Goal: Register for event/course

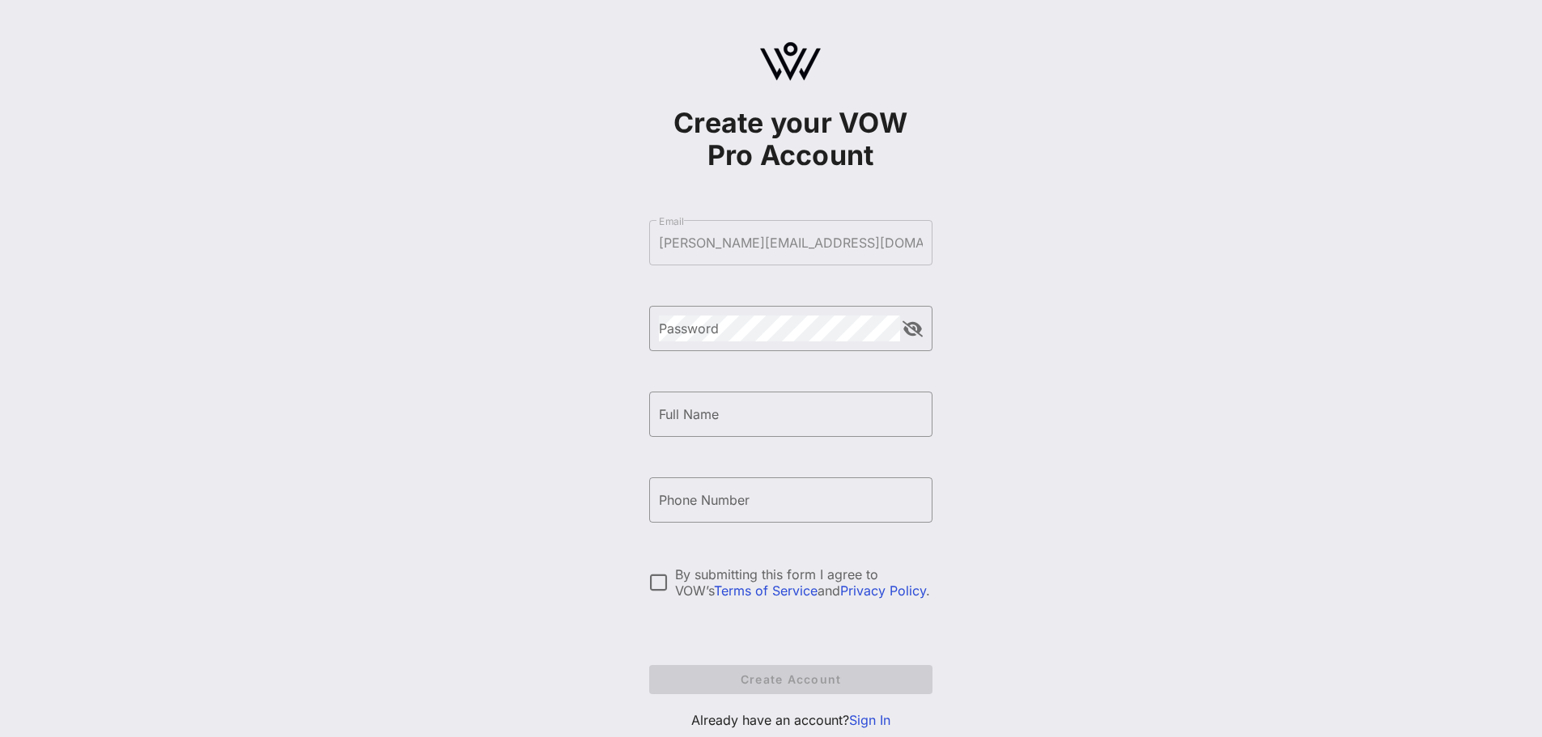
scroll to position [48, 0]
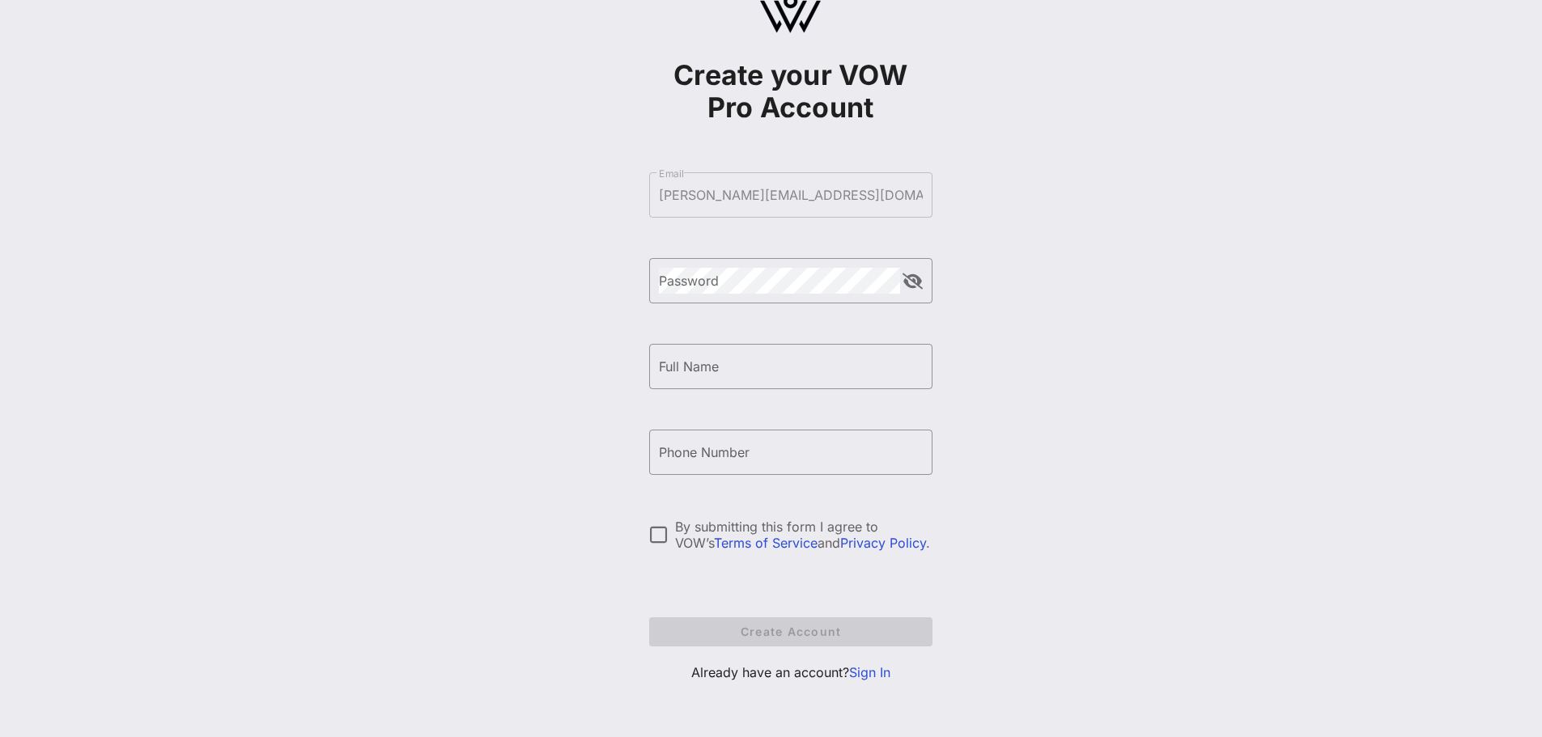
click at [855, 673] on link "Sign In" at bounding box center [869, 672] width 41 height 16
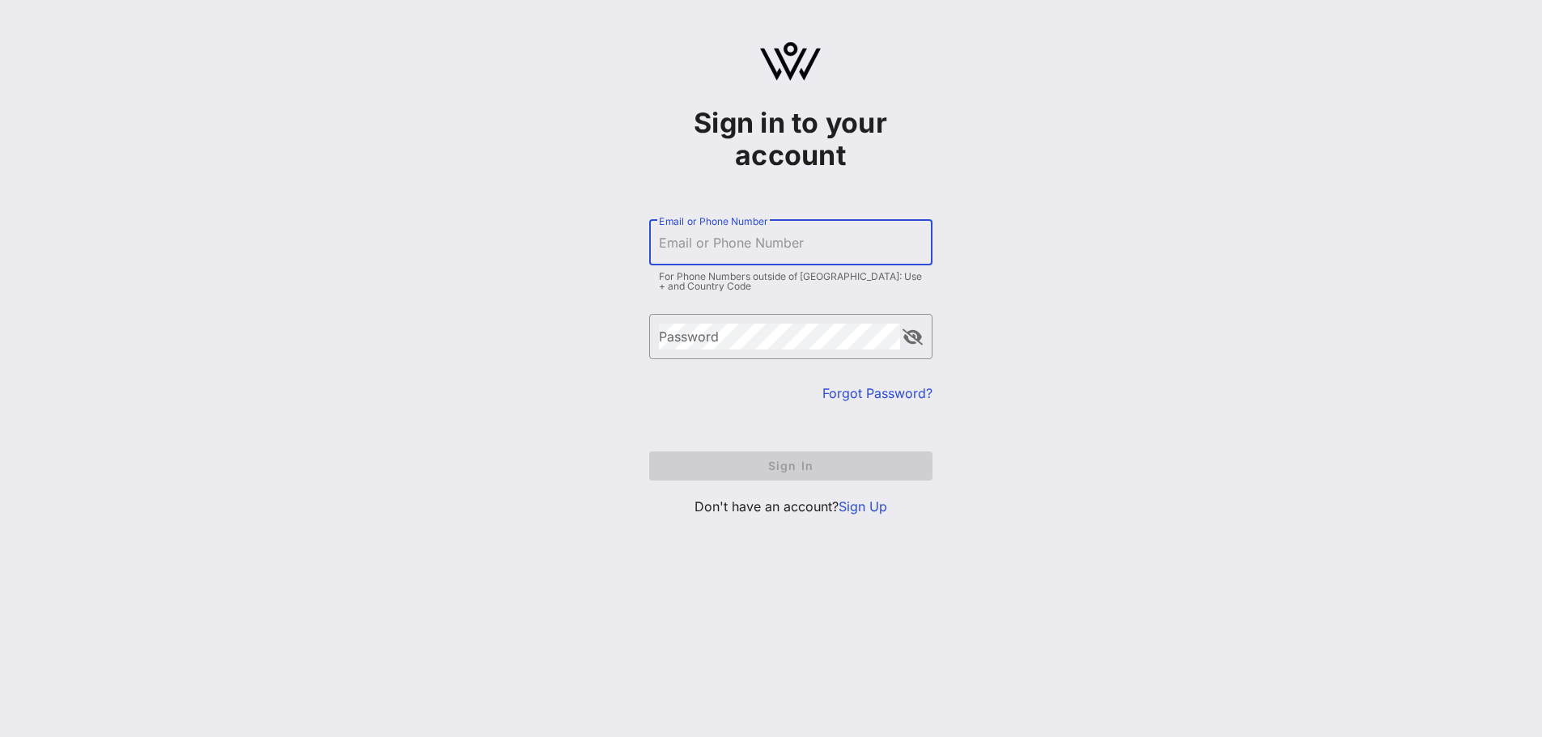
click at [704, 243] on input "Email or Phone Number" at bounding box center [791, 243] width 264 height 26
type input "[PERSON_NAME][EMAIL_ADDRESS][DOMAIN_NAME]"
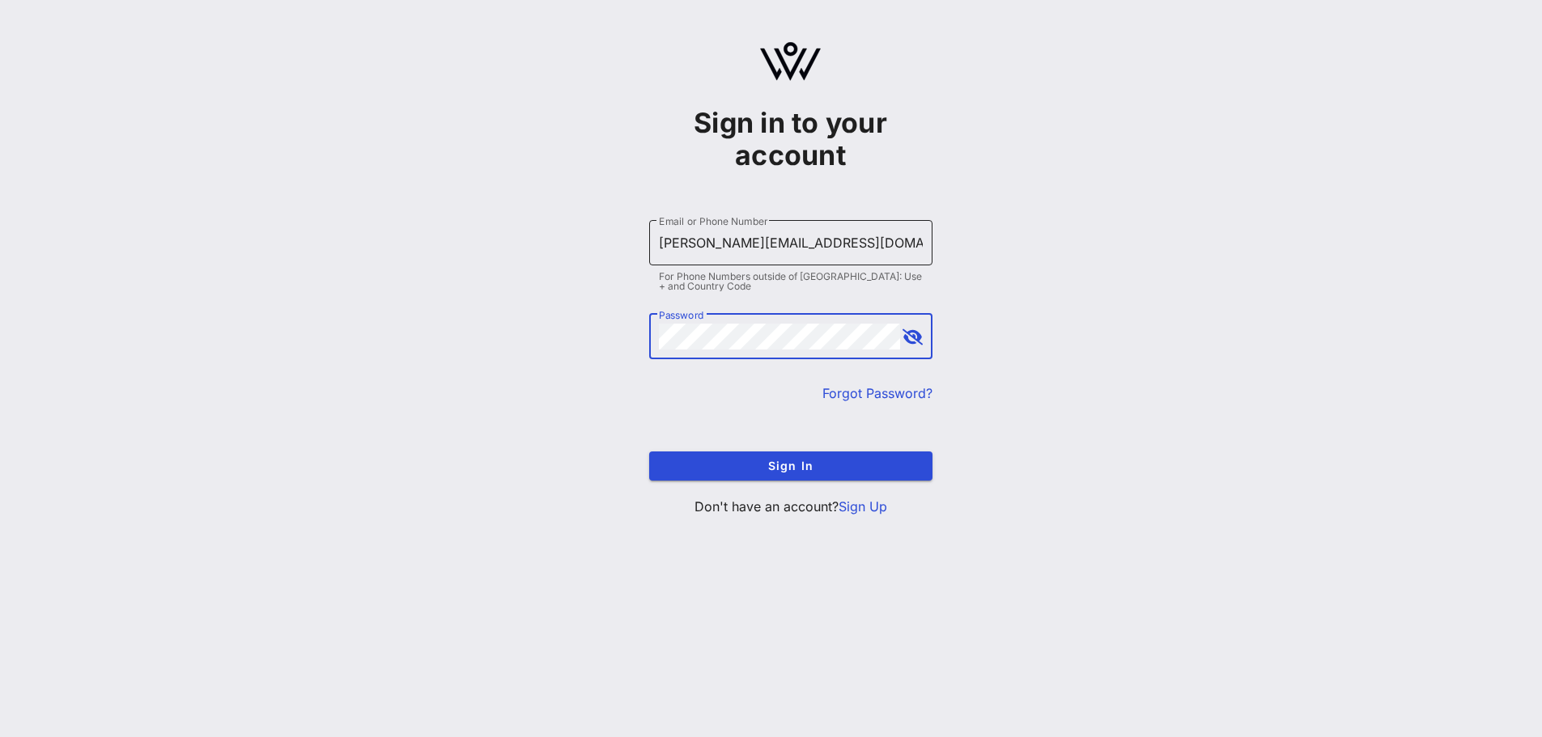
click at [649, 452] on button "Sign In" at bounding box center [790, 466] width 283 height 29
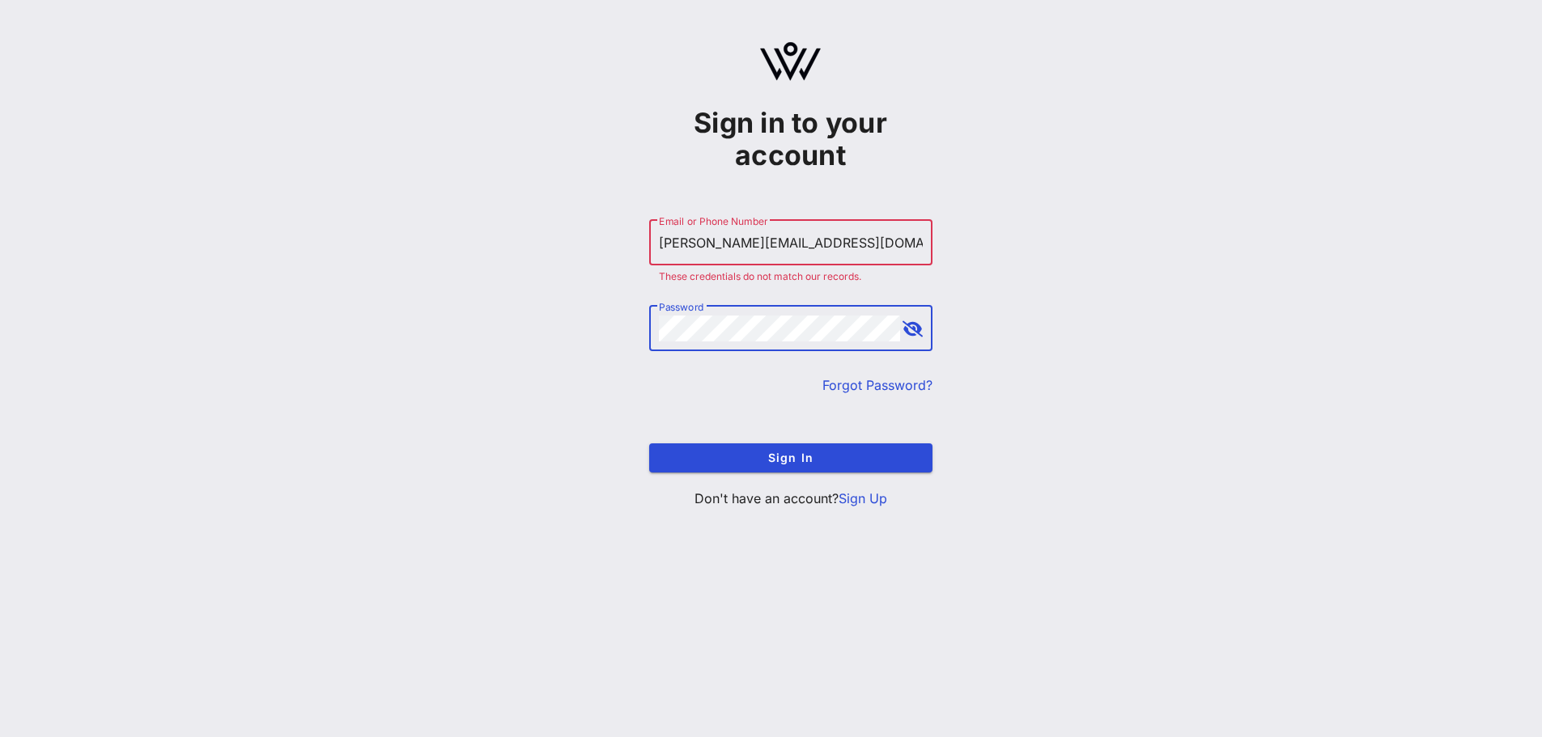
click at [933, 324] on div "Sign in to your account ​ Email or Phone Number [PERSON_NAME][EMAIL_ADDRESS][DO…" at bounding box center [790, 281] width 1503 height 563
click at [918, 333] on button "append icon" at bounding box center [912, 329] width 20 height 16
click at [649, 443] on button "Sign In" at bounding box center [790, 457] width 283 height 29
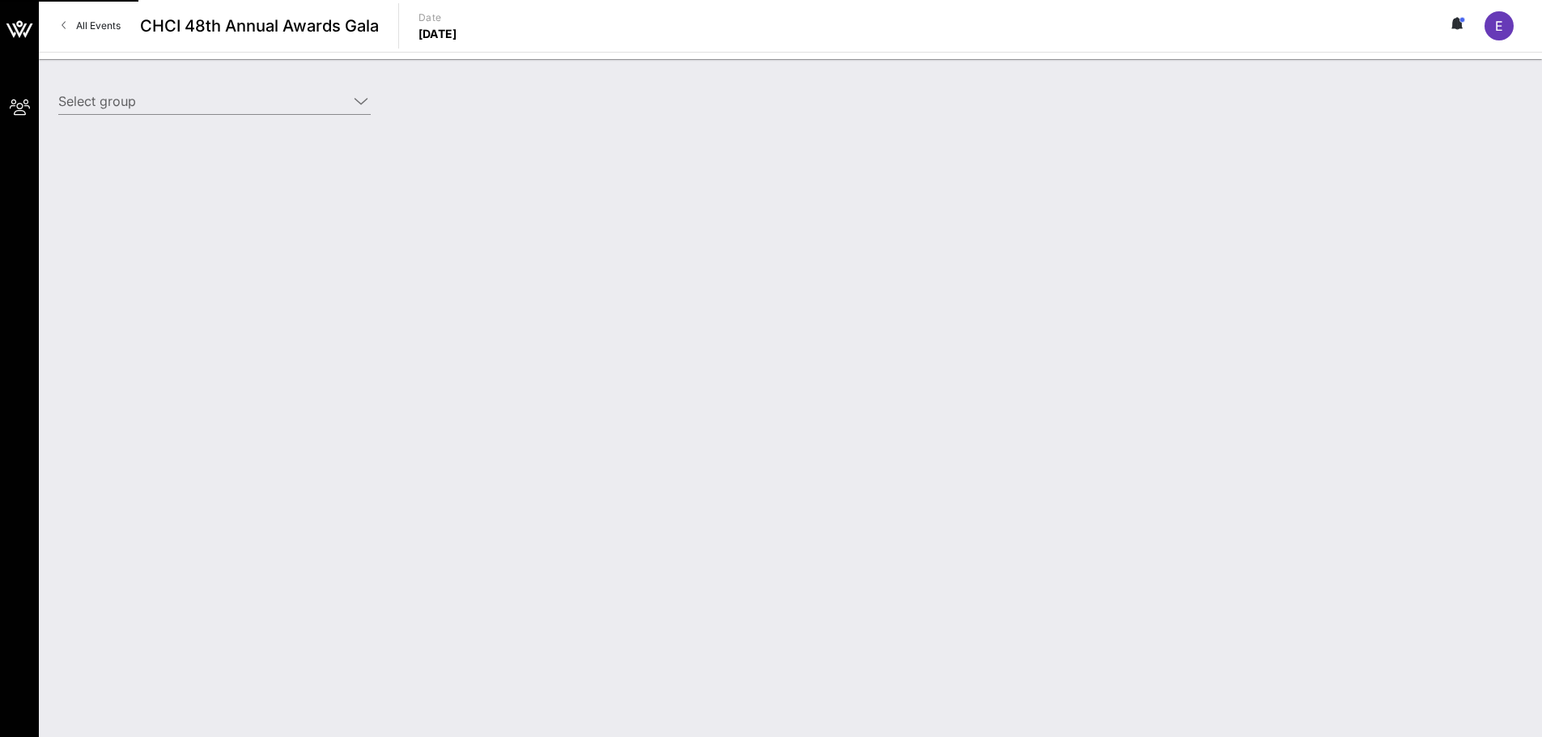
type input "[US_STATE] Life Insurance ([US_STATE] Life Insurance) [[PERSON_NAME], [PERSON_N…"
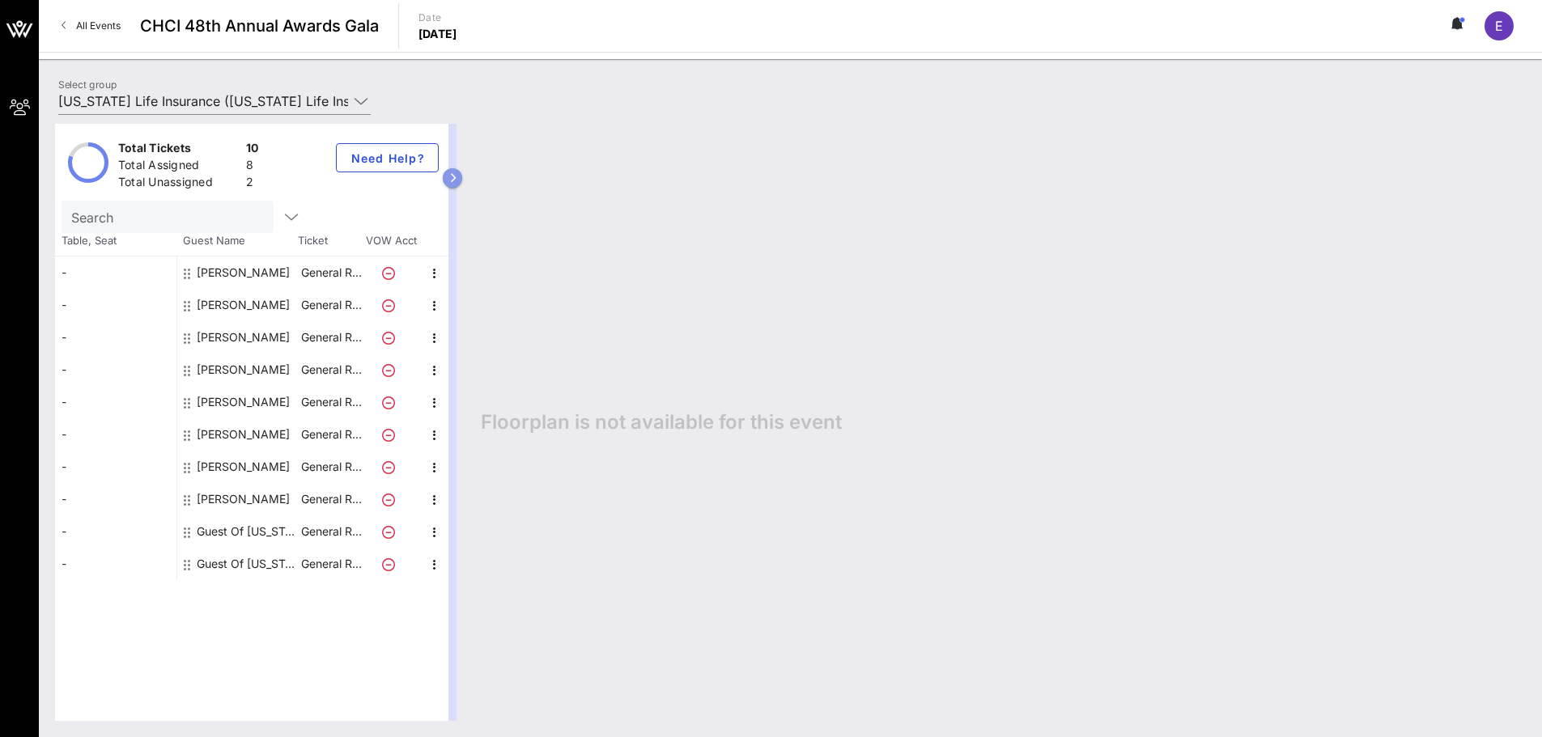
click at [455, 182] on icon "button" at bounding box center [452, 178] width 7 height 10
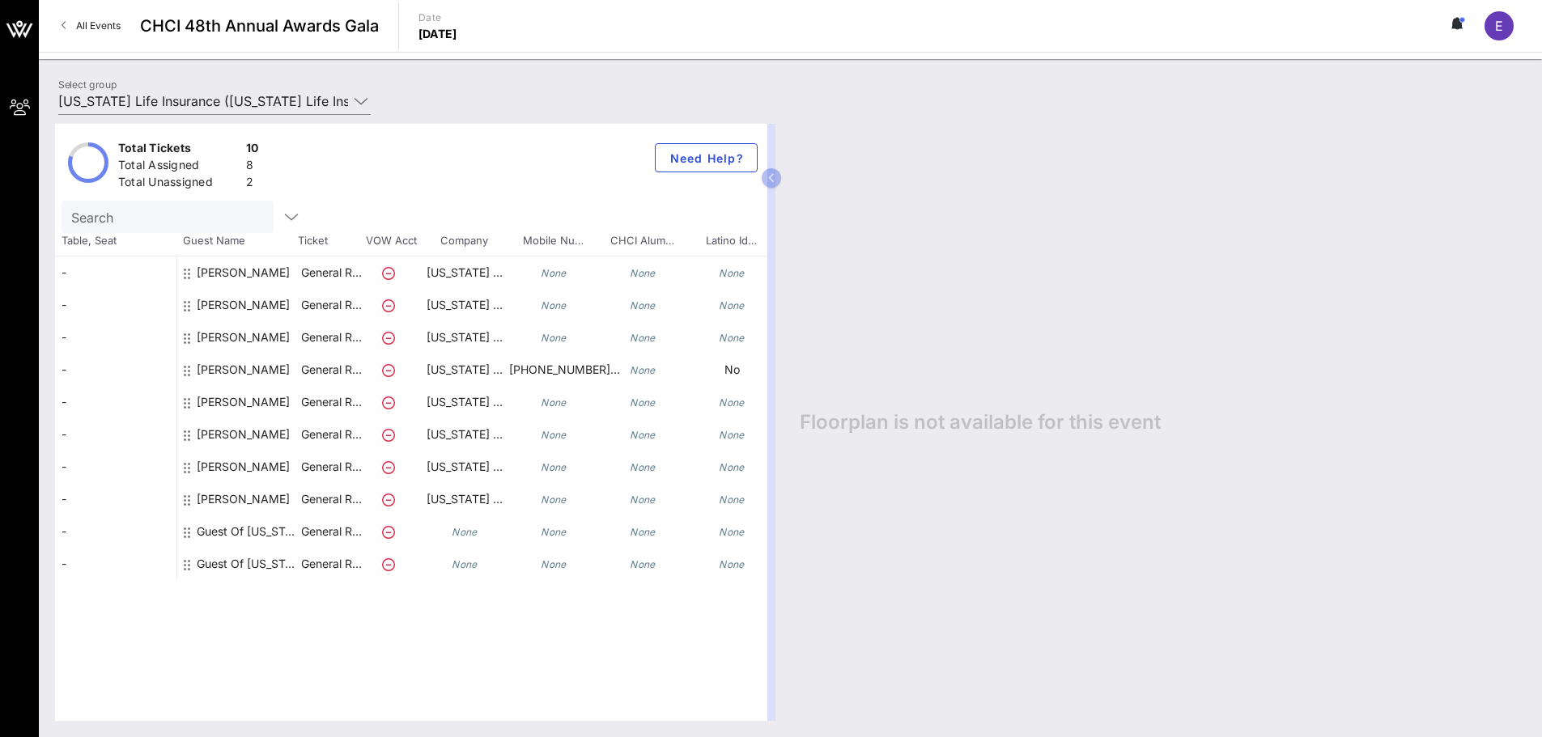
click at [558, 277] on icon "None" at bounding box center [554, 273] width 26 height 12
click at [227, 269] on div "[PERSON_NAME]" at bounding box center [243, 279] width 93 height 45
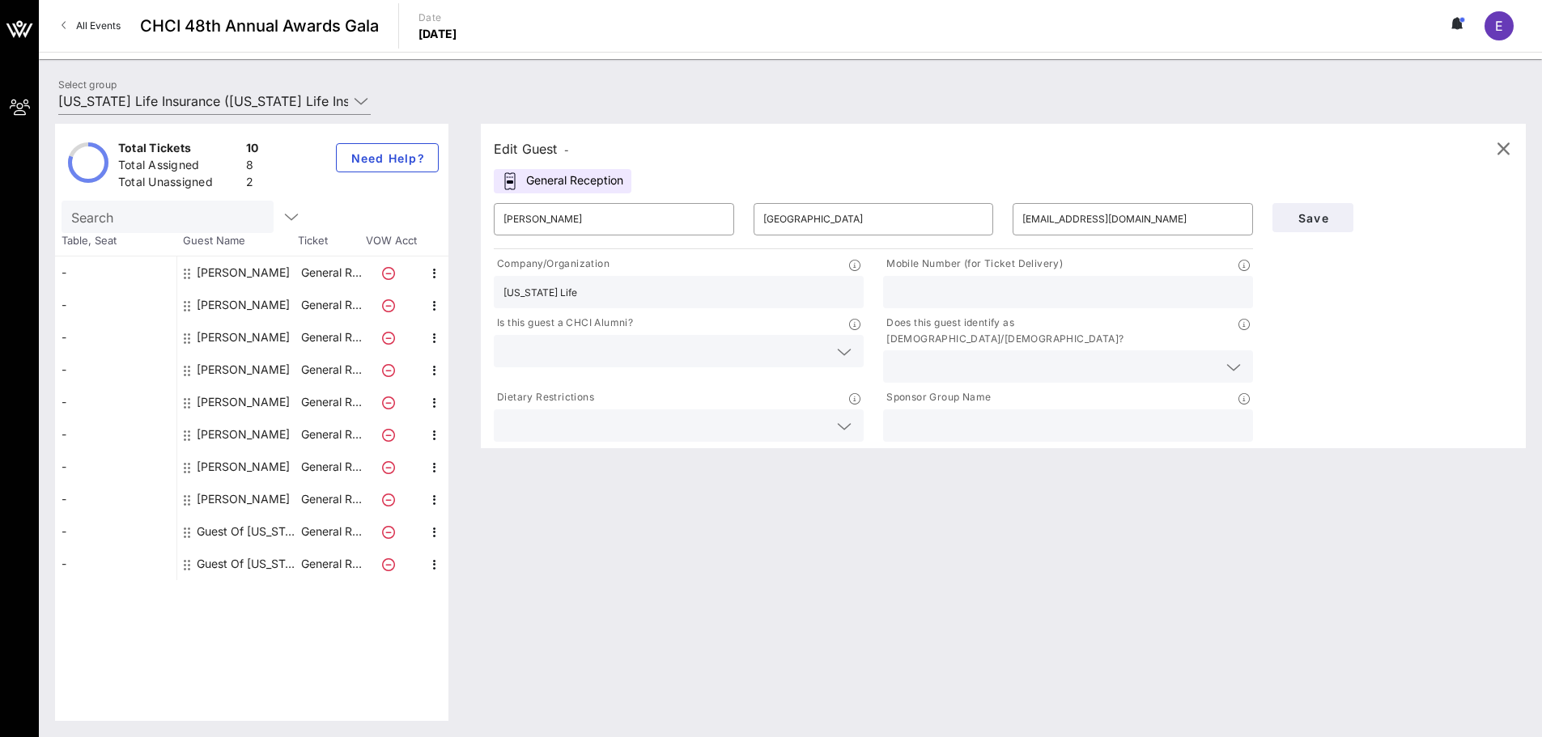
click at [1025, 289] on input "text" at bounding box center [1068, 292] width 350 height 21
paste input "[PHONE_NUMBER]"
type input "[PHONE_NUMBER]"
click at [1334, 206] on button "Save" at bounding box center [1312, 217] width 81 height 29
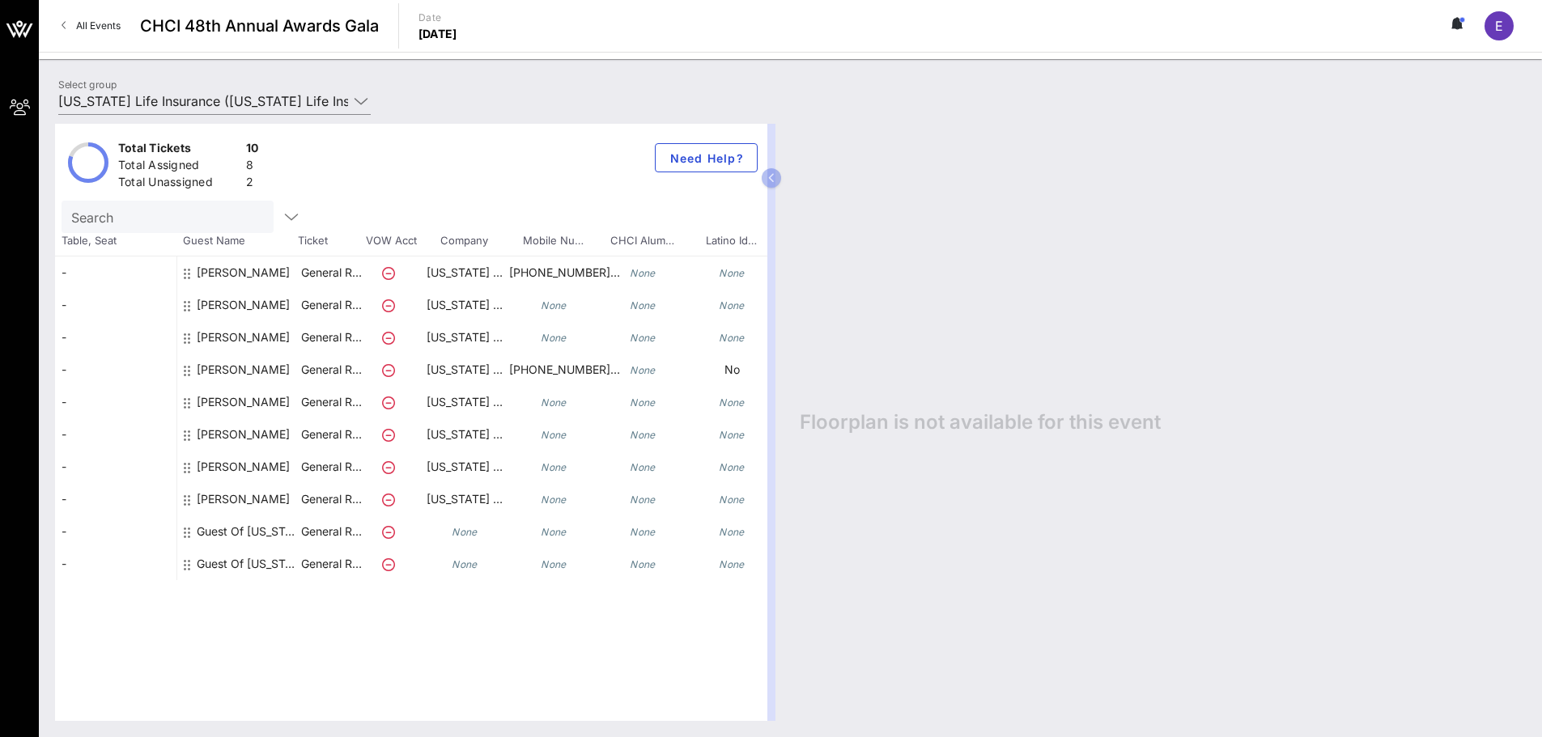
click at [206, 316] on div "[PERSON_NAME]" at bounding box center [243, 311] width 93 height 45
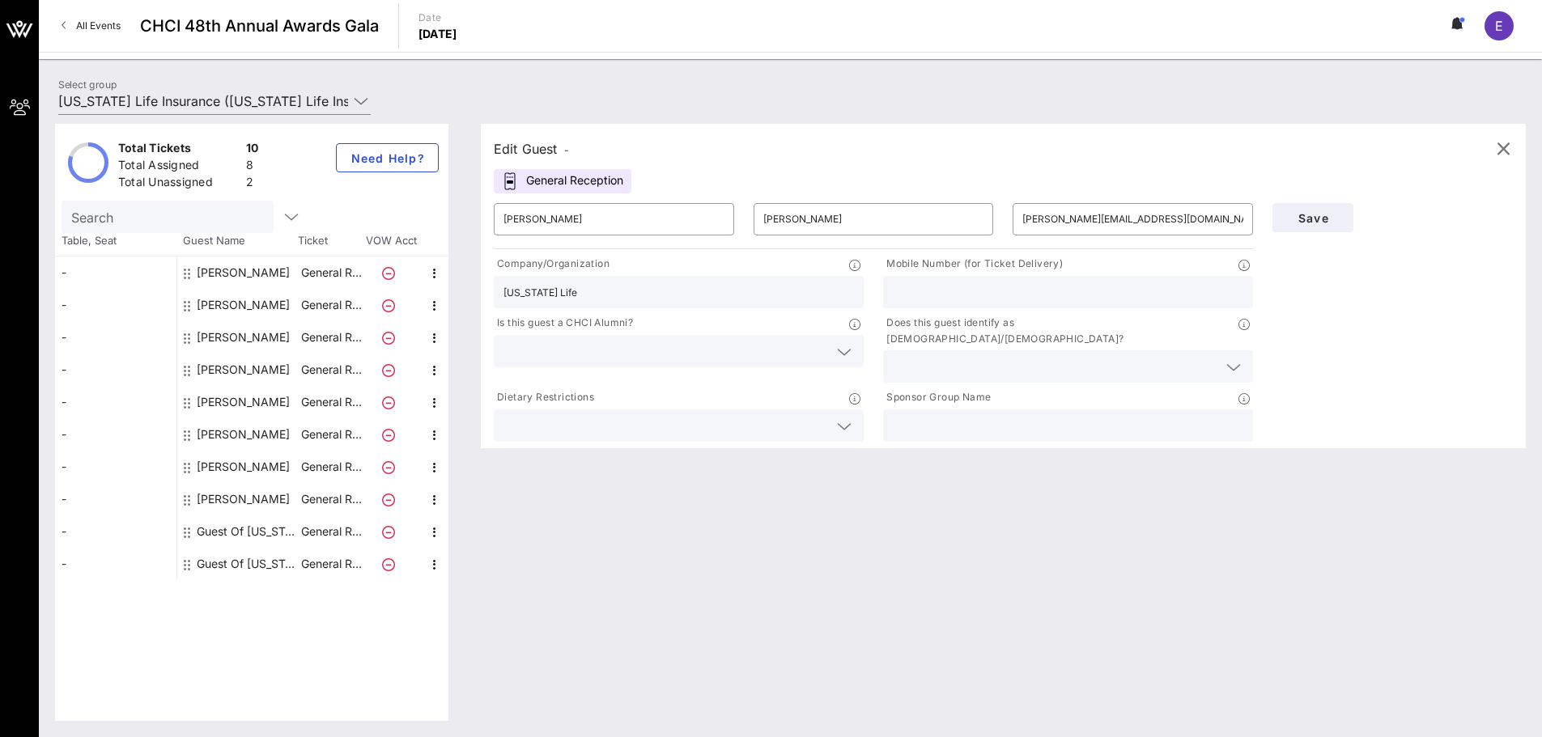
click at [931, 302] on input "text" at bounding box center [1068, 292] width 350 height 21
paste input "[PHONE_NUMBER]"
type input "[PHONE_NUMBER]"
click at [1312, 210] on button "Save" at bounding box center [1312, 217] width 81 height 29
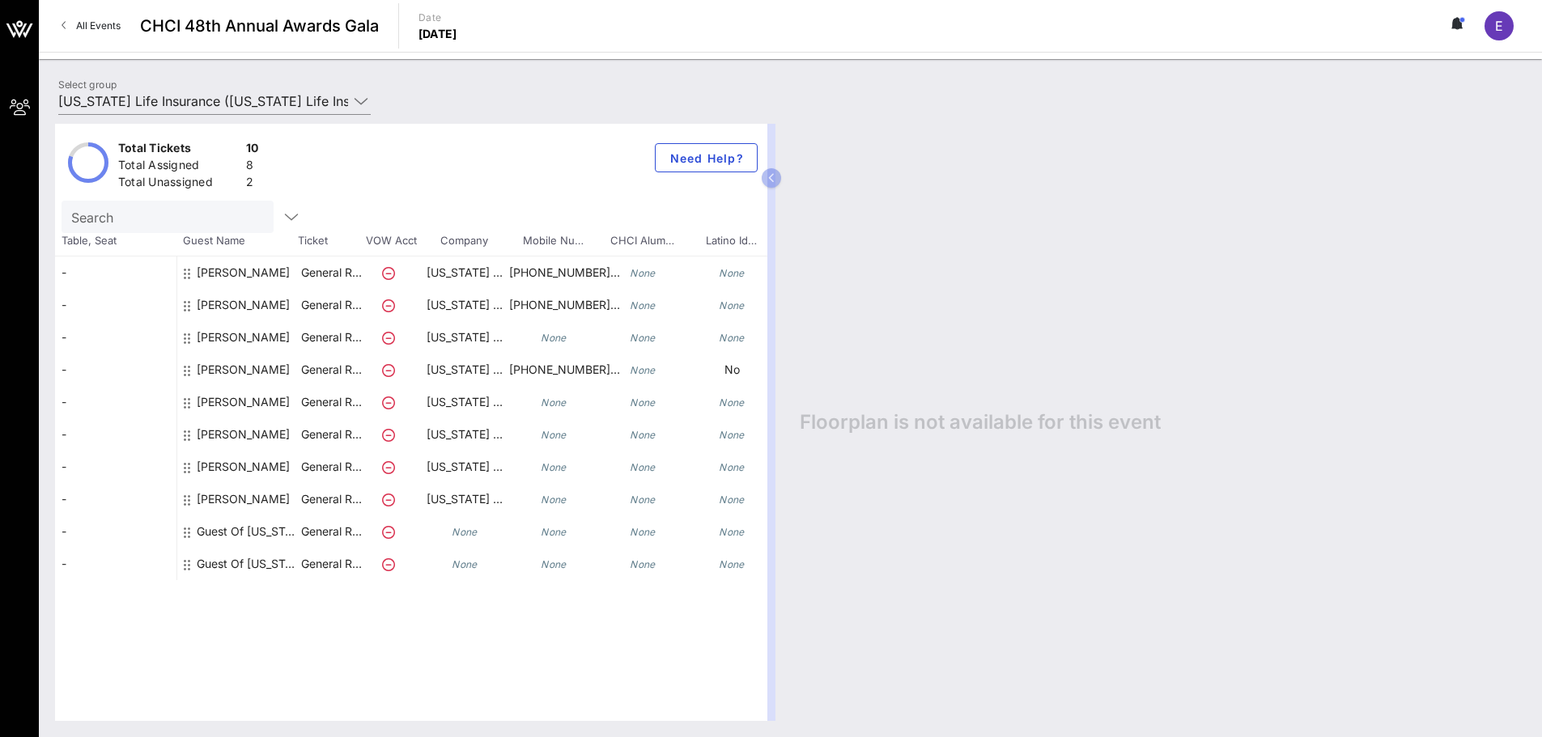
click at [202, 339] on div "[PERSON_NAME]" at bounding box center [243, 343] width 93 height 45
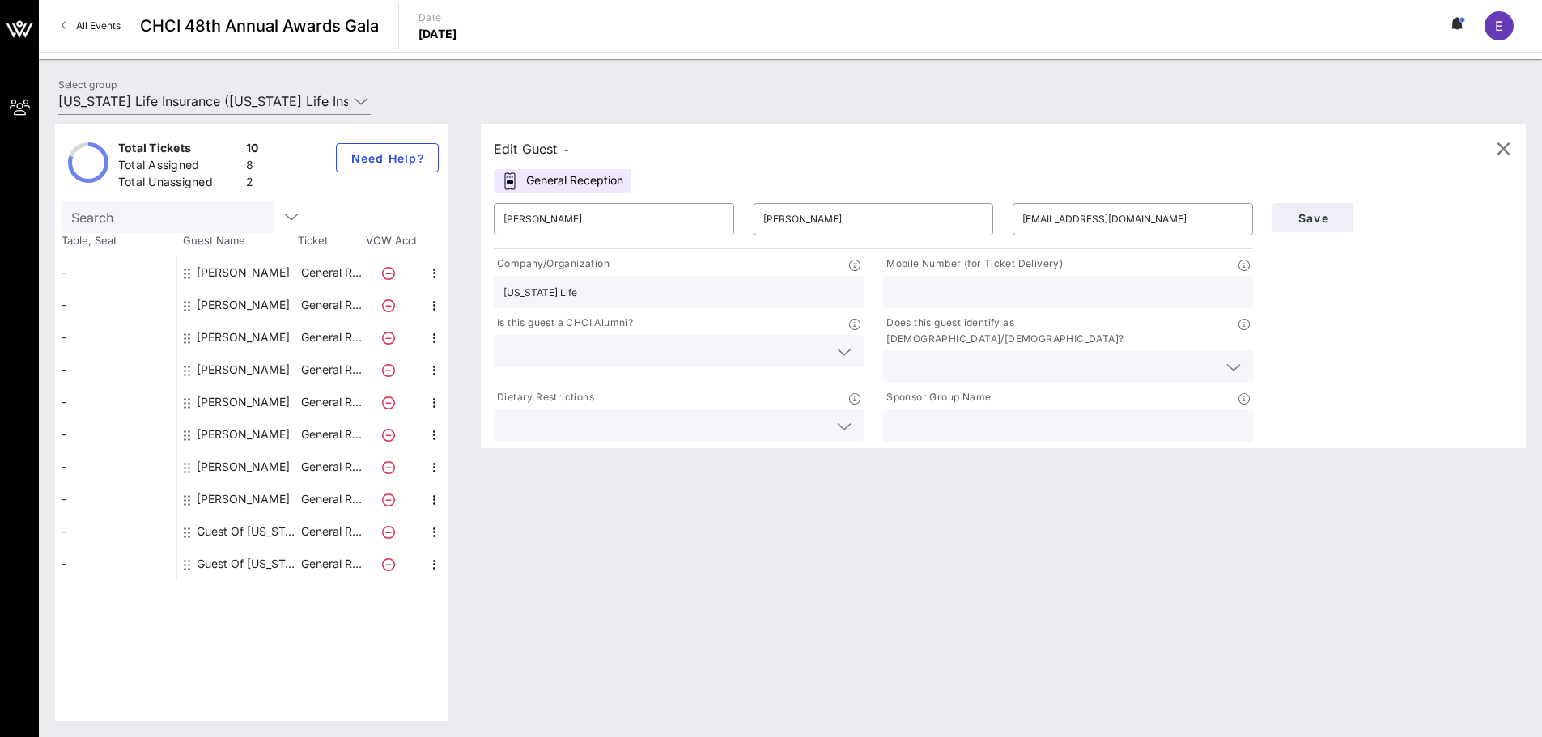
click at [918, 286] on input "text" at bounding box center [1068, 292] width 350 height 21
paste input "[PHONE_NUMBER]"
type input "[PHONE_NUMBER]"
click at [1296, 222] on span "Save" at bounding box center [1312, 218] width 55 height 14
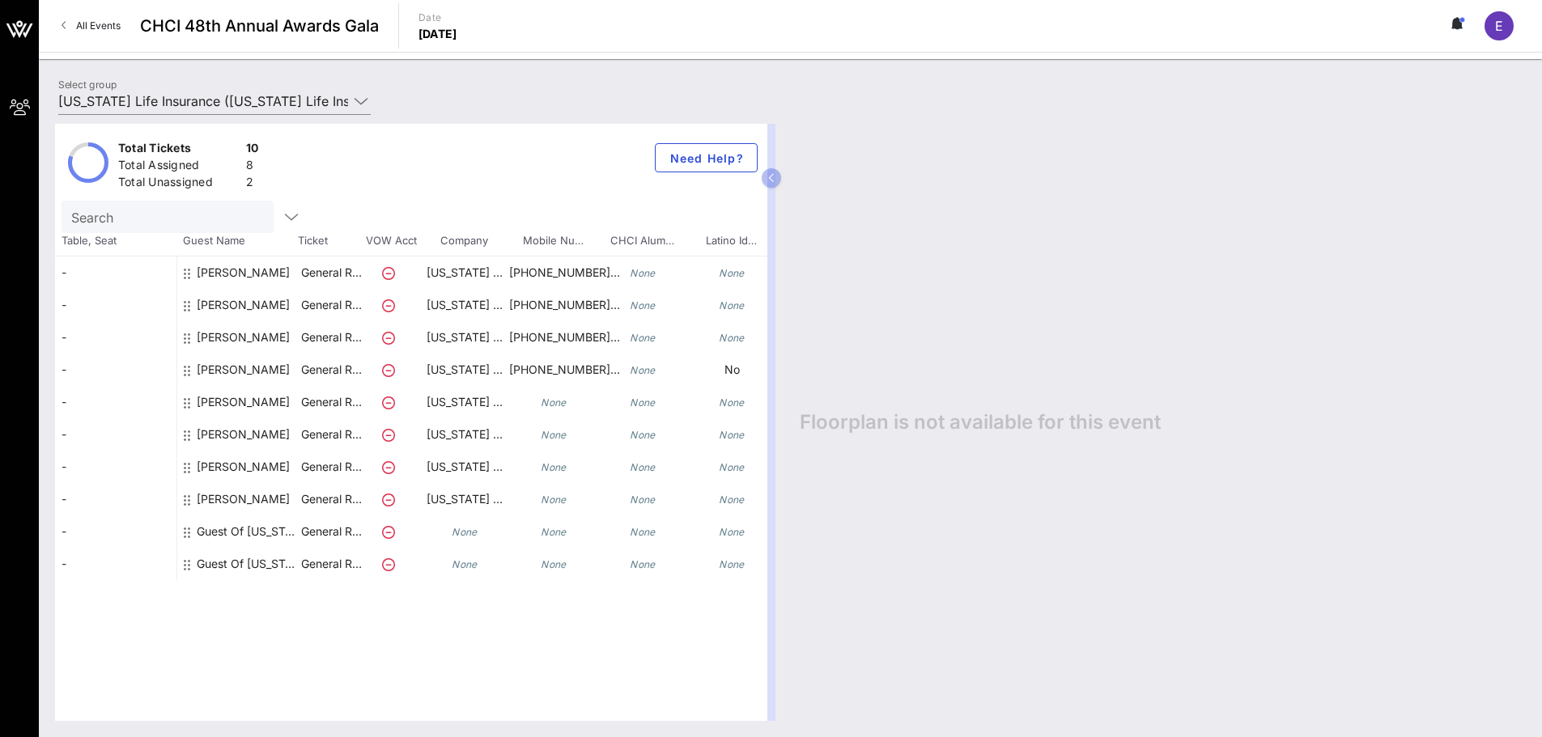
click at [215, 433] on div "[PERSON_NAME]" at bounding box center [243, 440] width 93 height 45
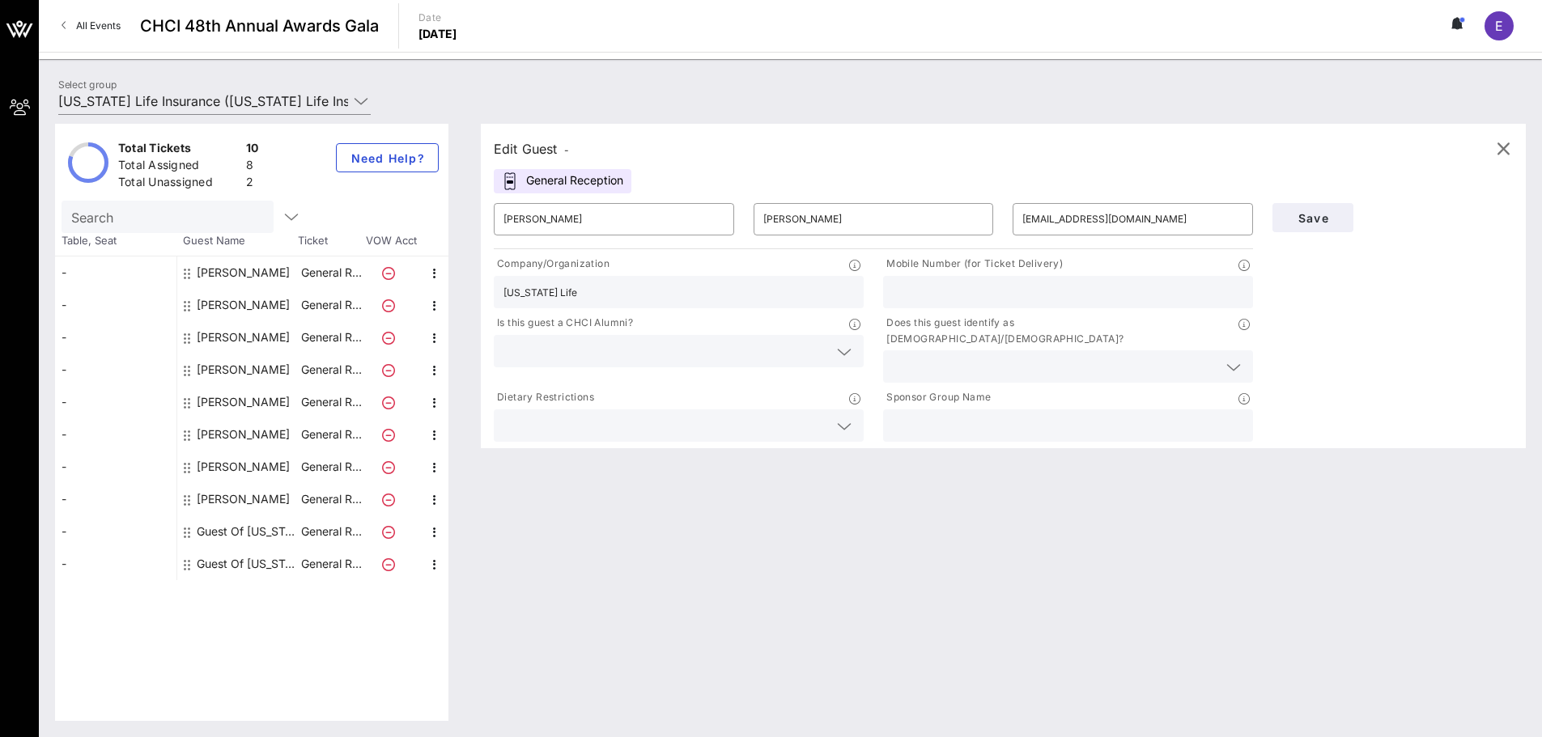
click at [927, 290] on input "text" at bounding box center [1068, 292] width 350 height 21
paste input "[PHONE_NUMBER]"
type input "[PHONE_NUMBER]"
click at [1294, 218] on span "Save" at bounding box center [1312, 218] width 55 height 14
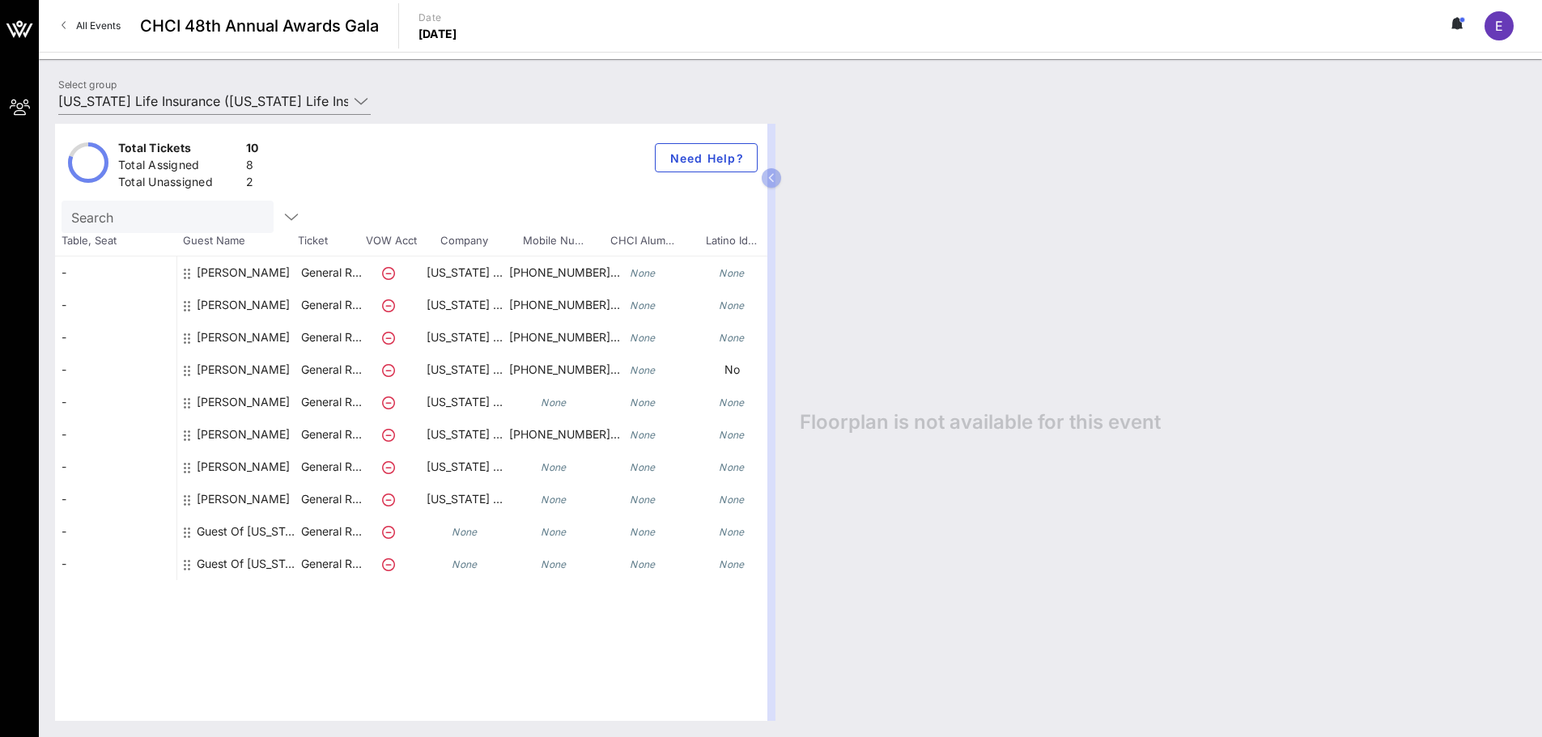
click at [215, 404] on div "[PERSON_NAME]" at bounding box center [243, 408] width 93 height 45
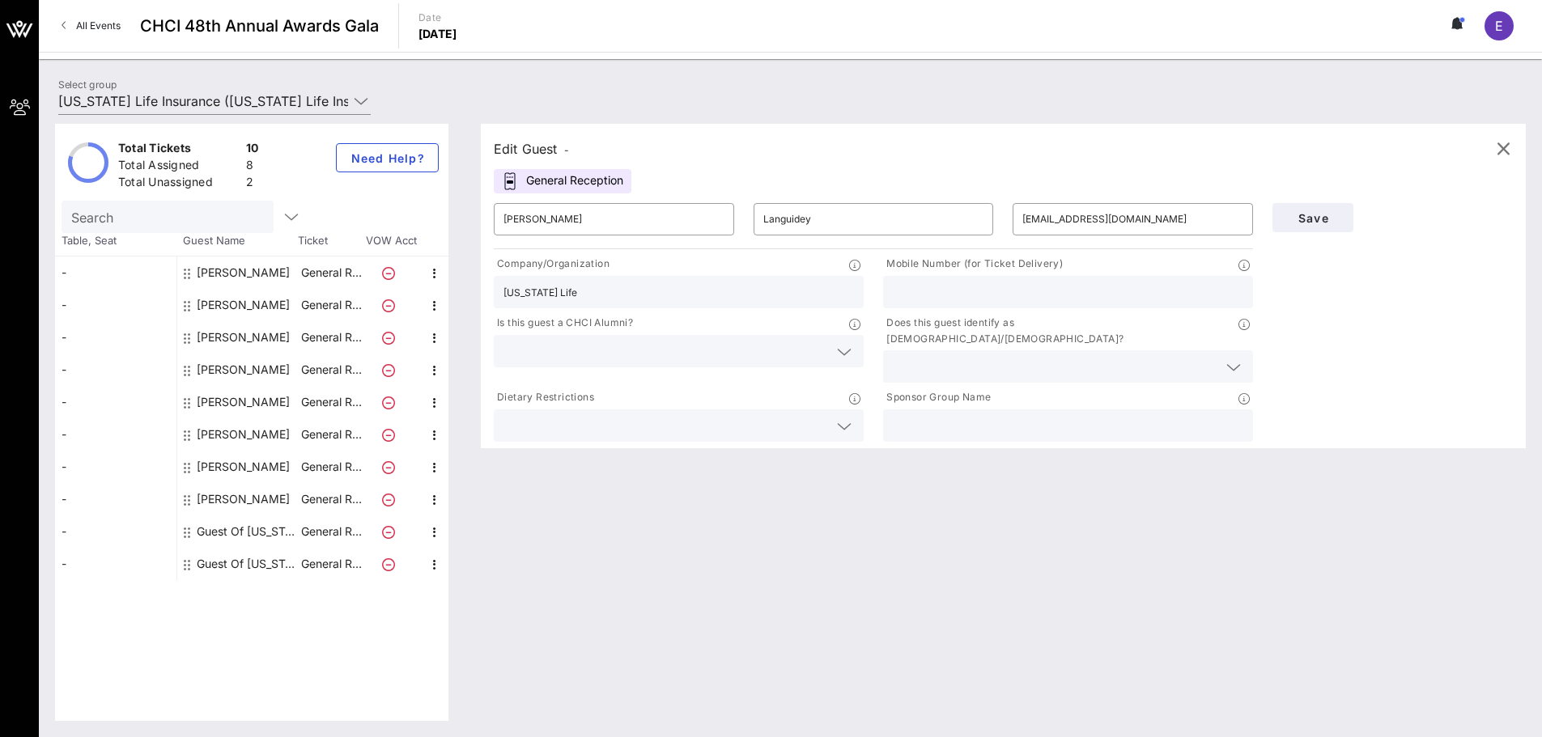
click at [977, 275] on div "Mobile Number (for Ticket Delivery)" at bounding box center [1068, 266] width 370 height 20
click at [977, 281] on div at bounding box center [1068, 292] width 350 height 32
paste input "[PHONE_NUMBER]"
type input "[PHONE_NUMBER]"
click at [1328, 222] on span "Save" at bounding box center [1312, 218] width 55 height 14
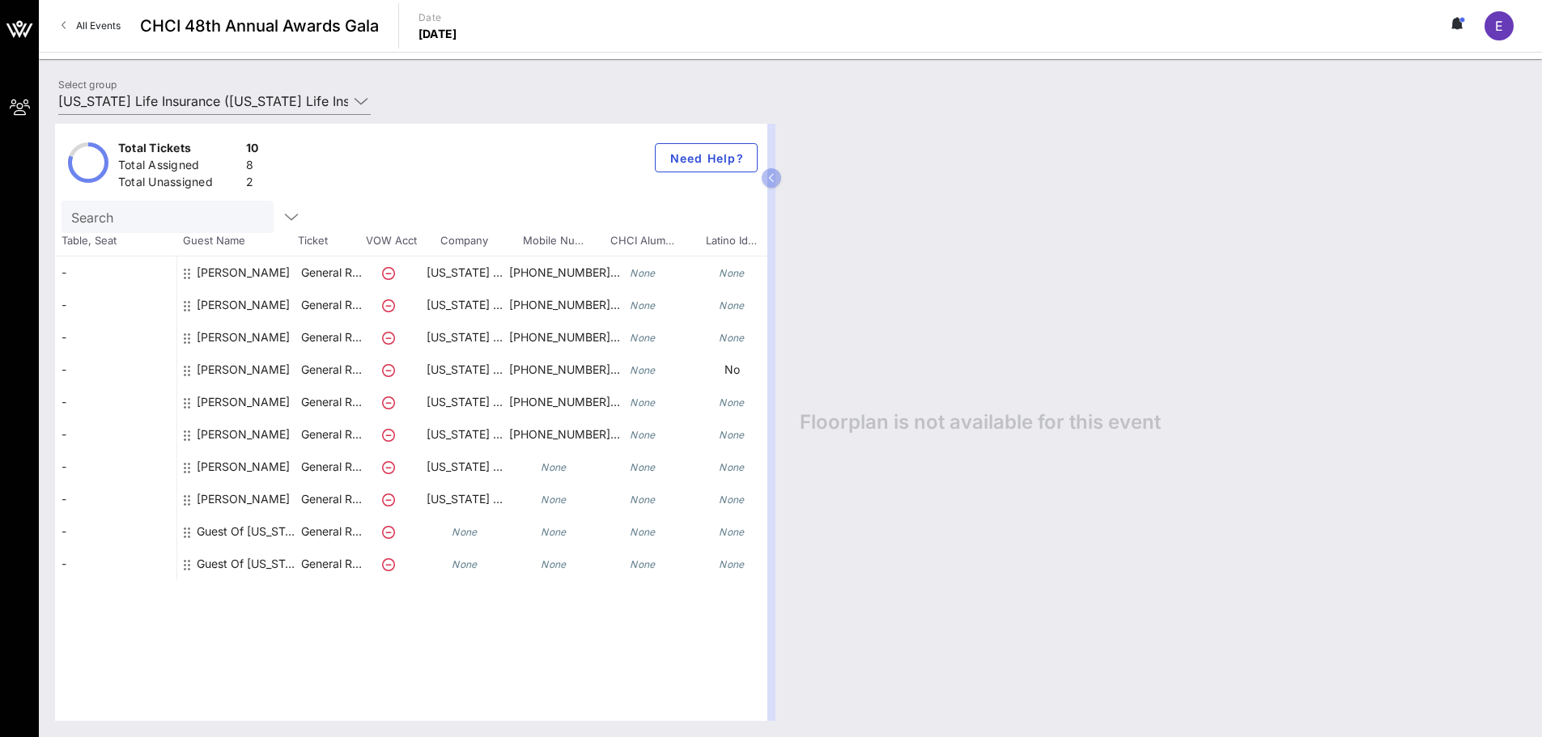
click at [251, 465] on div "[PERSON_NAME]" at bounding box center [243, 473] width 93 height 45
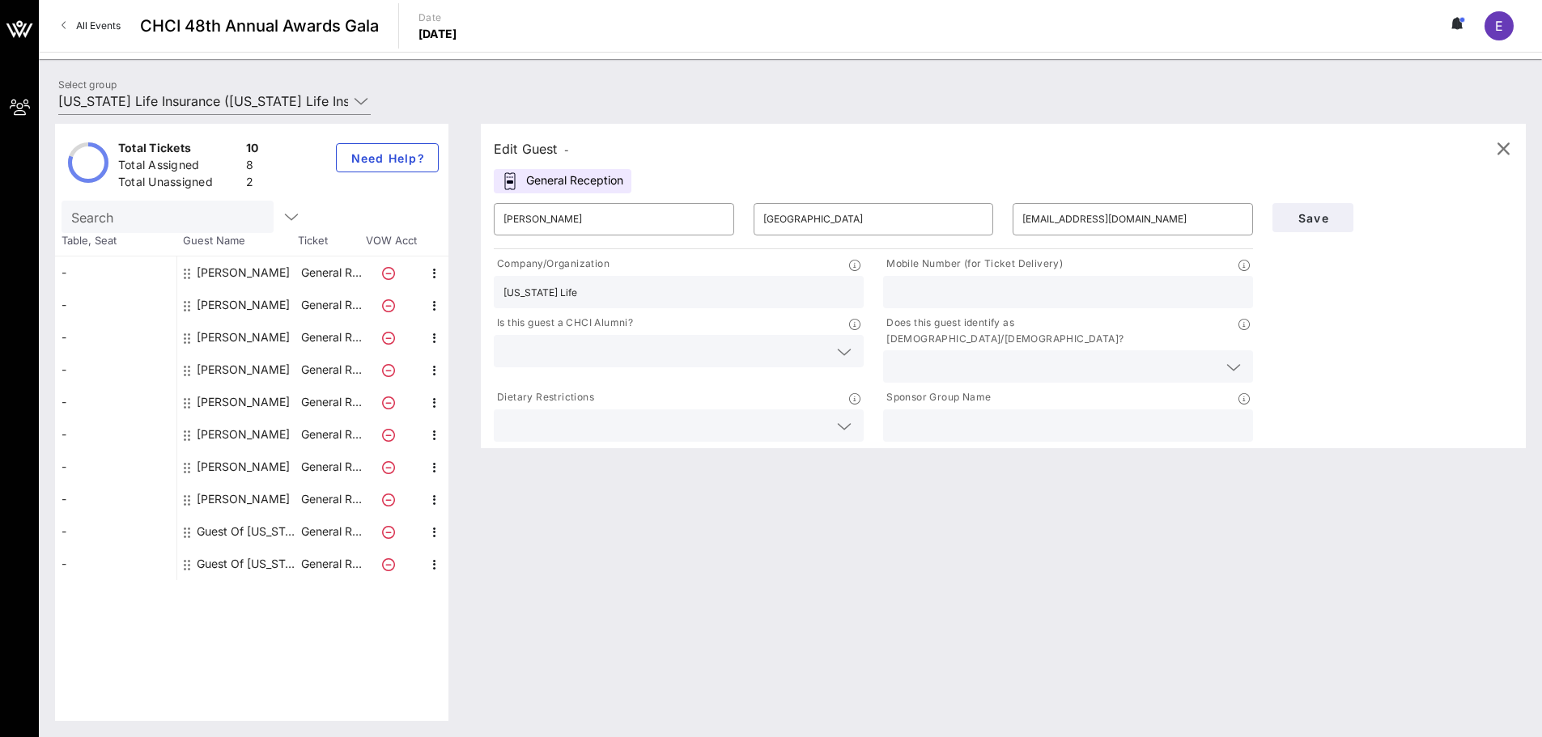
click at [953, 295] on input "text" at bounding box center [1068, 292] width 350 height 21
paste input "[PHONE_NUMBER]"
type input "[PHONE_NUMBER]"
click at [1338, 214] on span "Save" at bounding box center [1312, 218] width 55 height 14
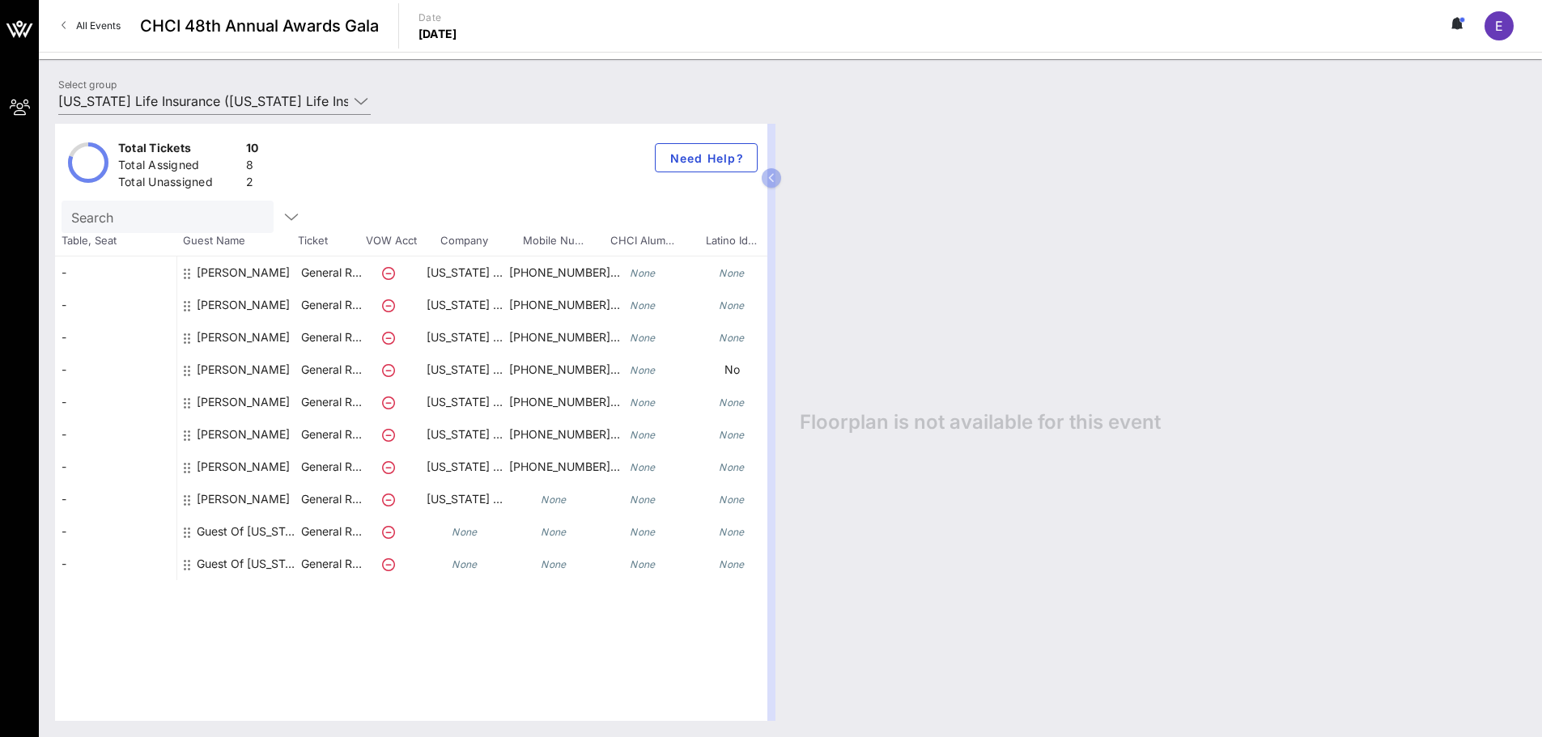
click at [221, 536] on div "Guest Of [US_STATE] Life Insurance" at bounding box center [248, 531] width 102 height 32
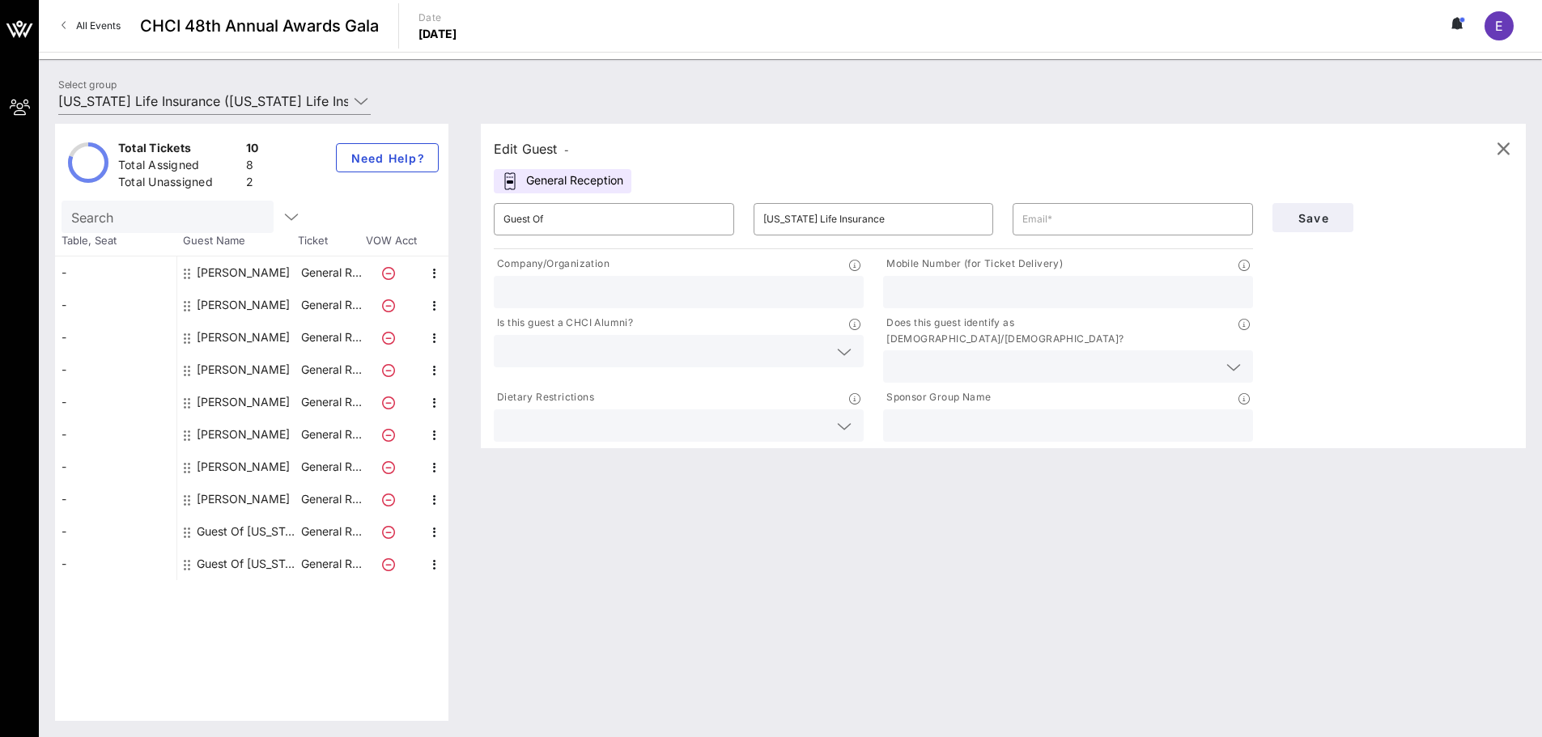
click at [252, 506] on div "[PERSON_NAME]" at bounding box center [243, 499] width 93 height 32
type input "[PERSON_NAME]"
type input "[EMAIL_ADDRESS][DOMAIN_NAME]"
type input "[US_STATE] Life"
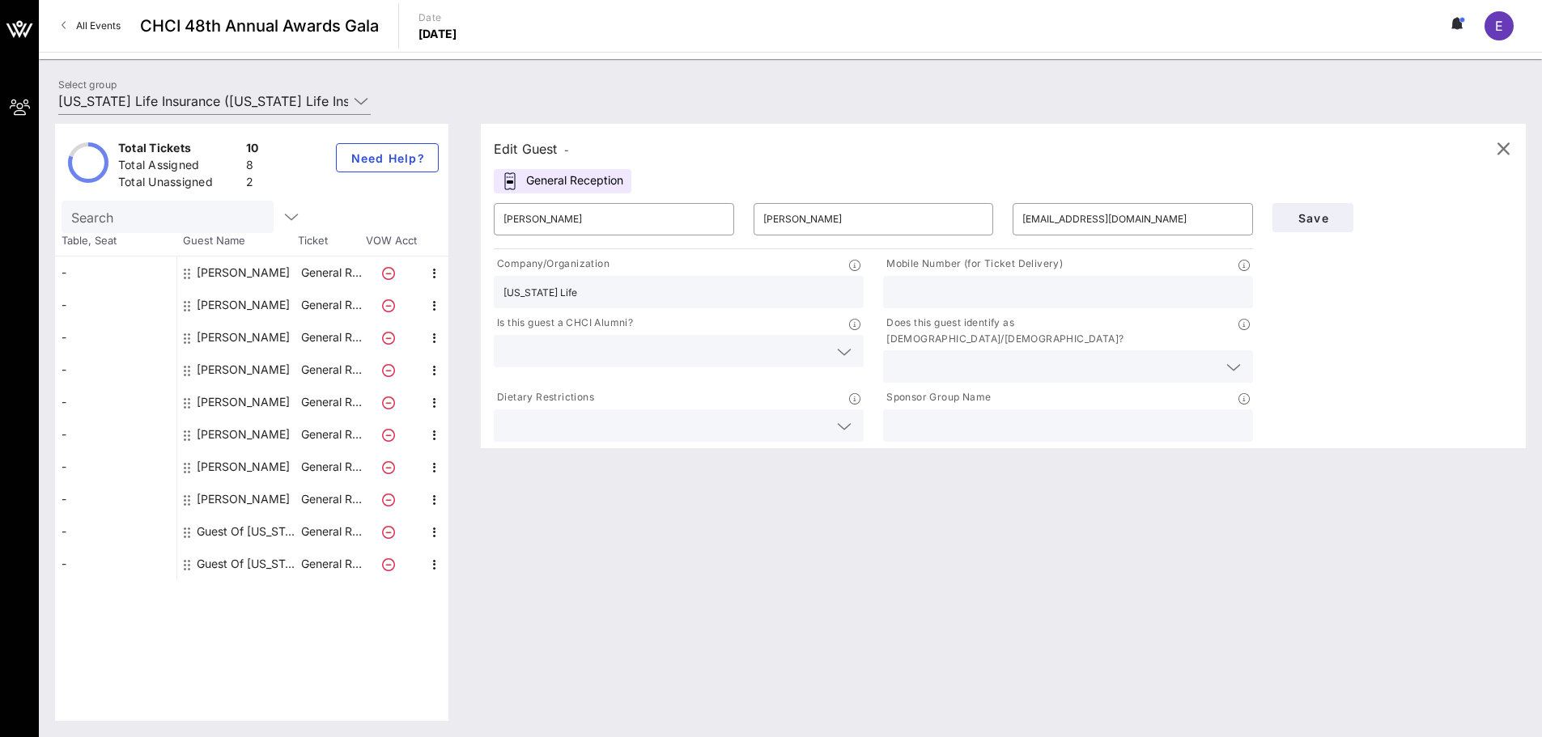
click at [935, 287] on input "text" at bounding box center [1068, 292] width 350 height 21
paste input "[PHONE_NUMBER]"
type input "[PHONE_NUMBER]"
click at [1334, 211] on span "Save" at bounding box center [1312, 218] width 55 height 14
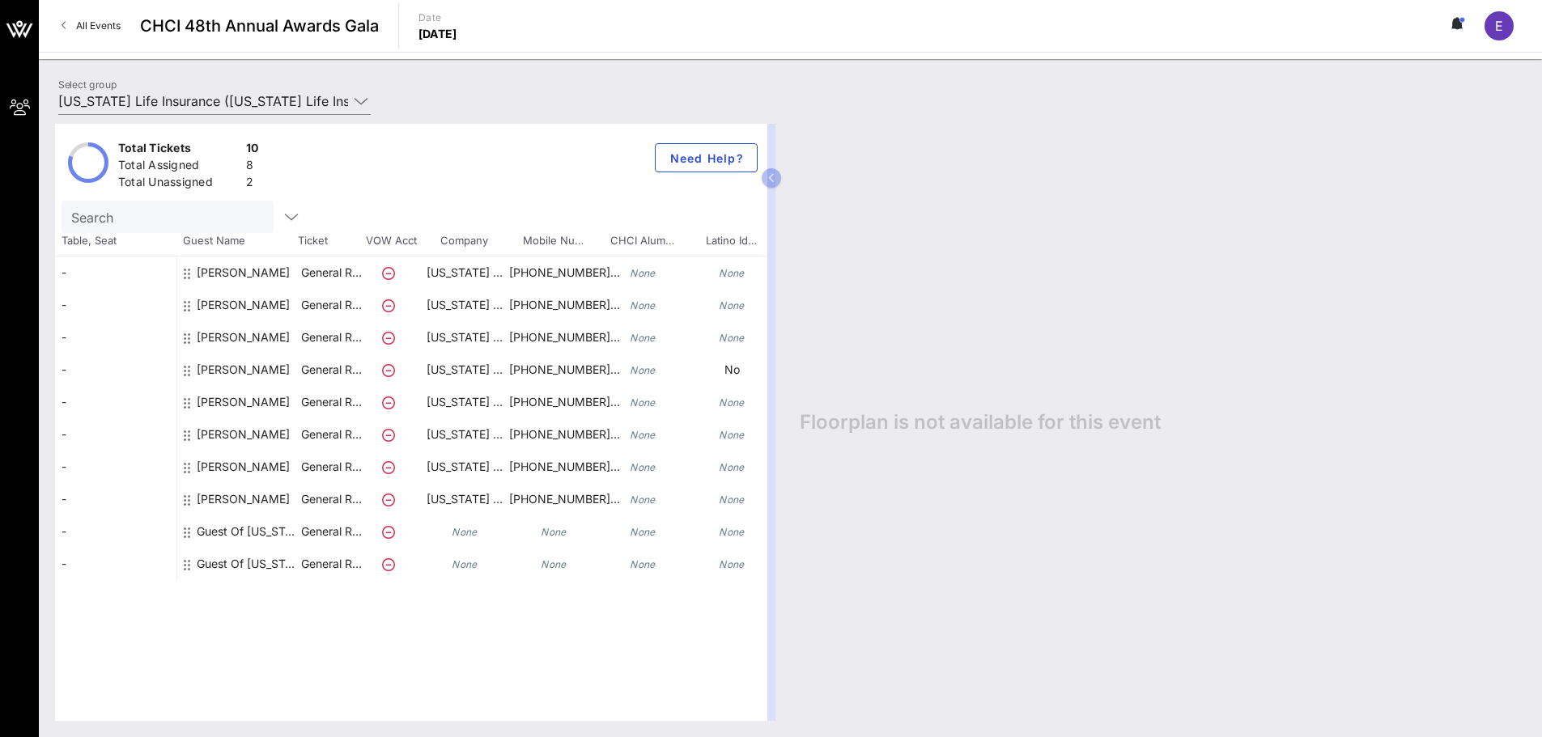
click at [275, 541] on div "Guest Of [US_STATE] Life Insurance" at bounding box center [248, 531] width 102 height 32
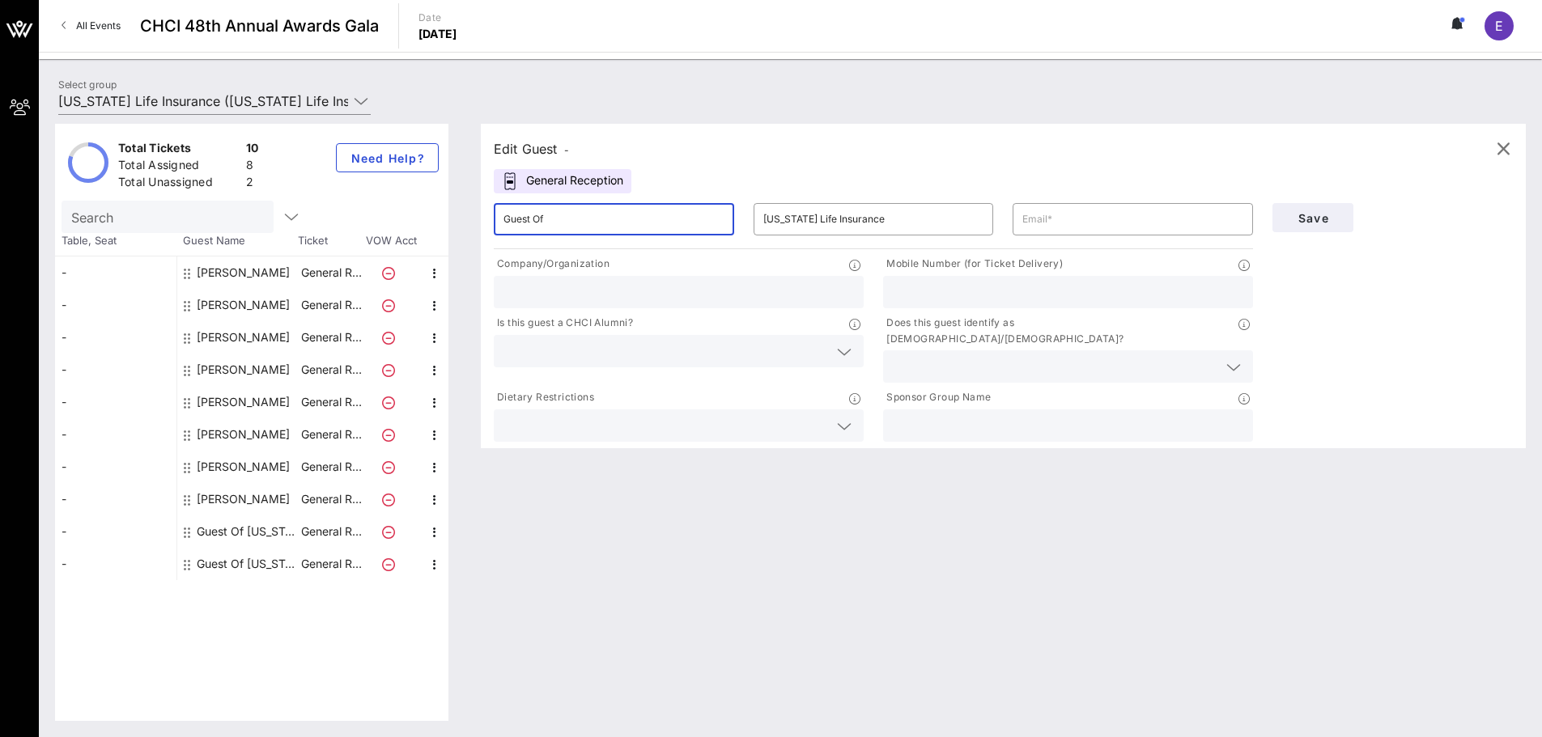
drag, startPoint x: 560, startPoint y: 223, endPoint x: 397, endPoint y: 206, distance: 163.5
click at [397, 206] on div "Total Tickets 10 Total Assigned 8 Total Unassigned 2 Need Help? Search Table, S…" at bounding box center [790, 422] width 1470 height 597
paste input "[PERSON_NAME]"
drag, startPoint x: 576, startPoint y: 223, endPoint x: 532, endPoint y: 223, distance: 43.7
click at [532, 223] on input "[PERSON_NAME]" at bounding box center [613, 219] width 221 height 26
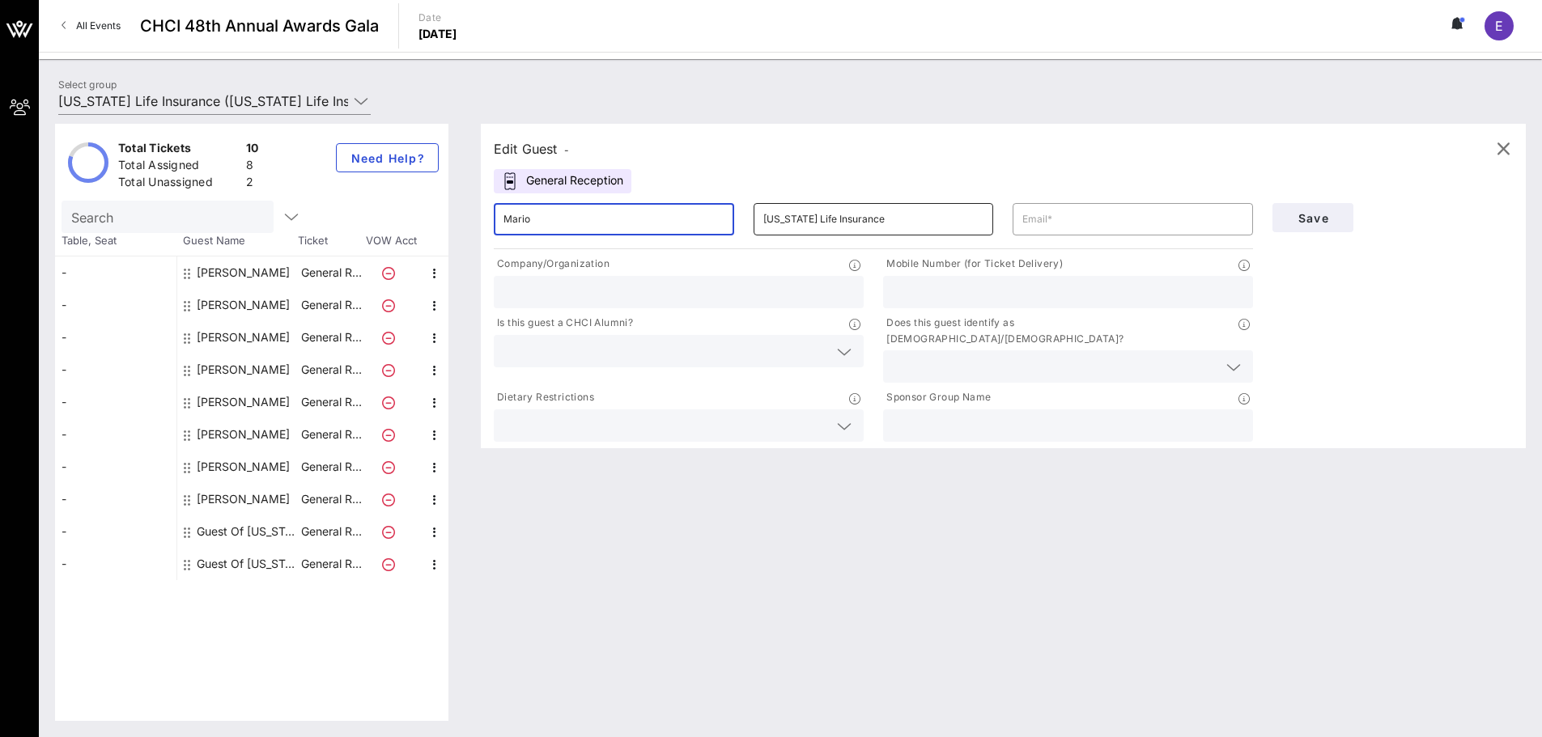
type input "Mario"
drag, startPoint x: 961, startPoint y: 219, endPoint x: 646, endPoint y: 197, distance: 315.5
click at [646, 197] on div "​ Mario ​ [US_STATE] Life Insurance ​" at bounding box center [873, 219] width 778 height 52
paste input "[PERSON_NAME]"
type input "[PERSON_NAME]"
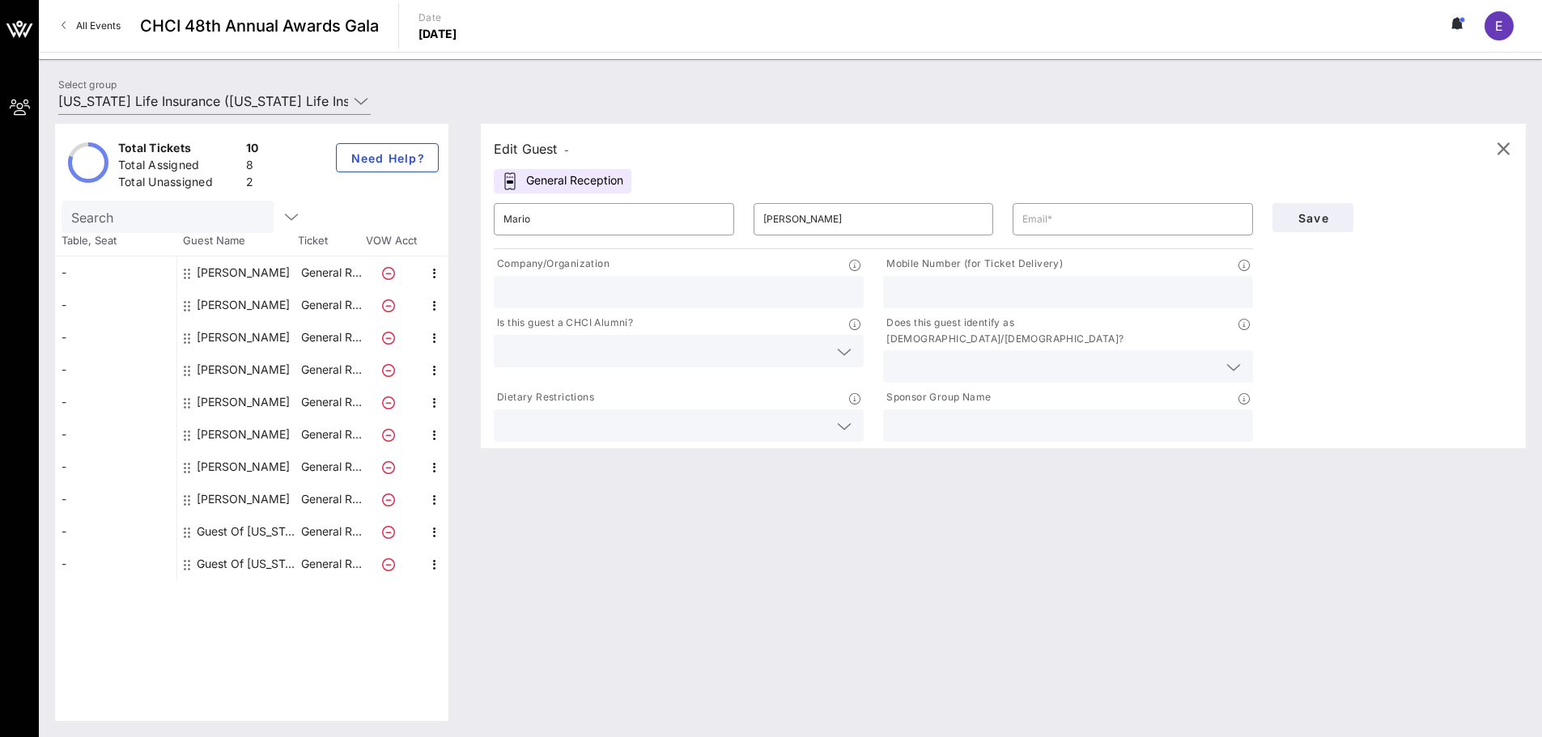
click at [713, 298] on input "text" at bounding box center [678, 292] width 350 height 21
type input "[US_STATE] Life"
click at [1086, 226] on input "text" at bounding box center [1132, 219] width 221 height 26
click at [1029, 221] on input "text" at bounding box center [1132, 219] width 221 height 26
paste input "[EMAIL_ADDRESS][DOMAIN_NAME]"
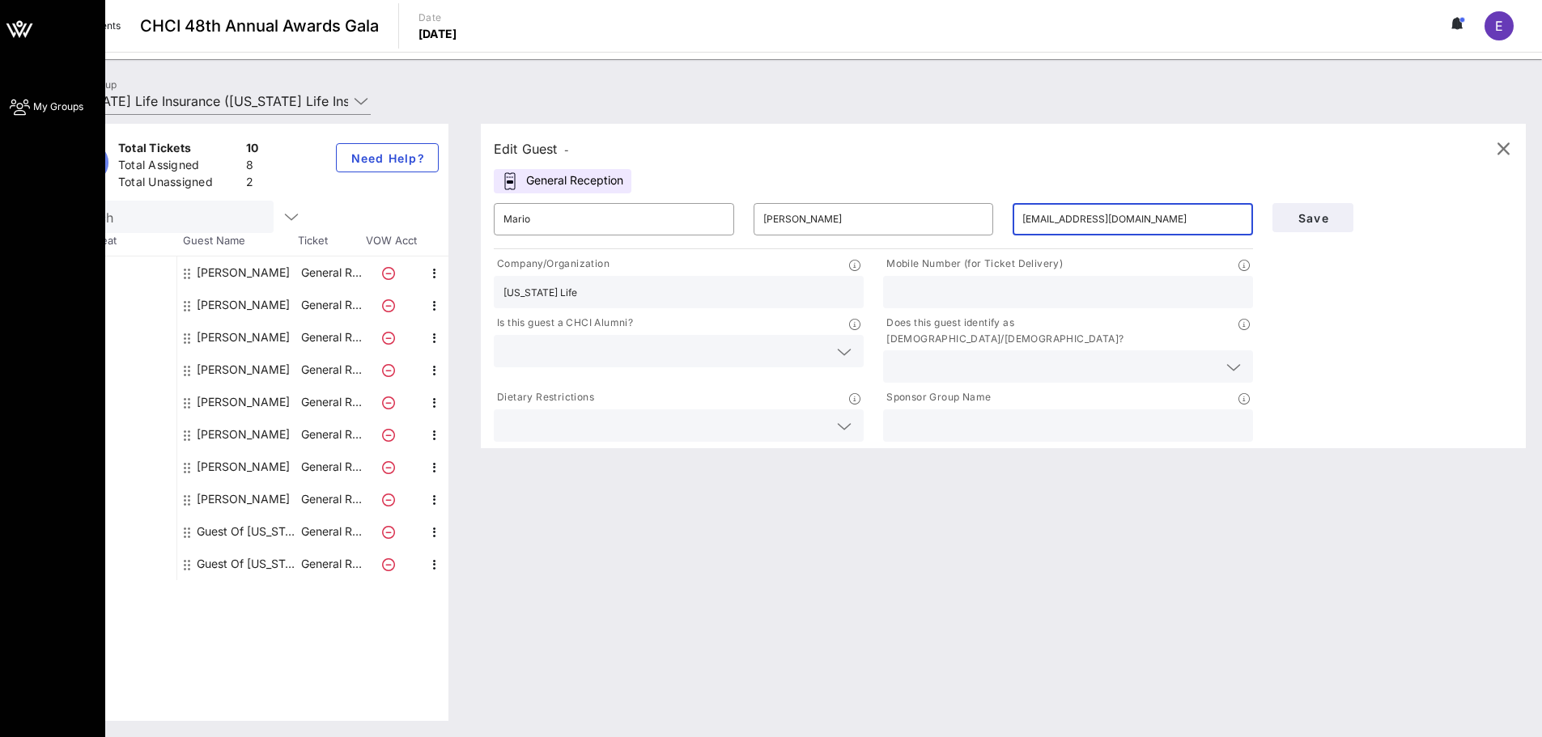
type input "[EMAIL_ADDRESS][DOMAIN_NAME]"
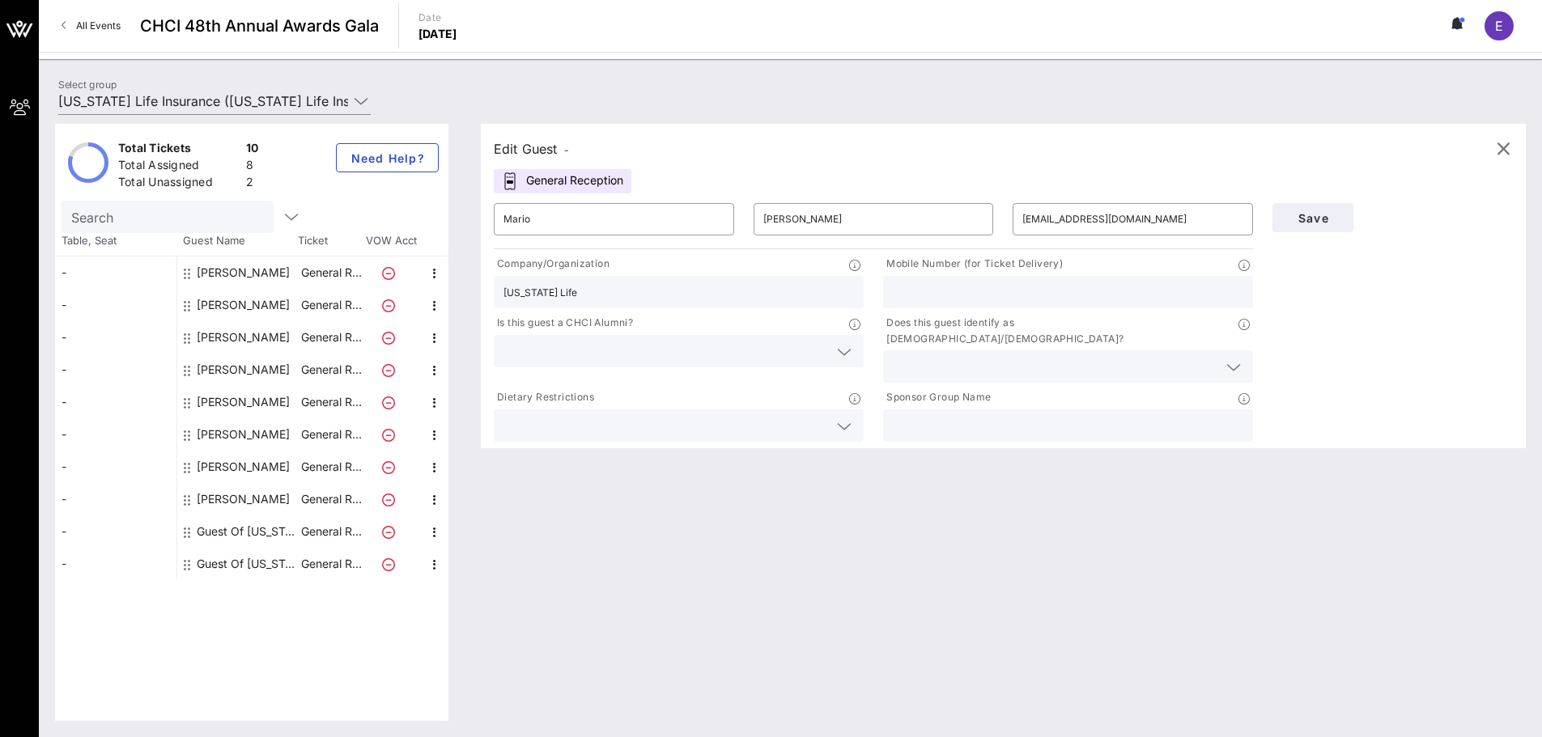
click at [1113, 305] on div at bounding box center [1068, 292] width 350 height 32
paste input "[PHONE_NUMBER]"
type input "[PHONE_NUMBER]"
click at [1329, 214] on span "Save" at bounding box center [1312, 218] width 55 height 14
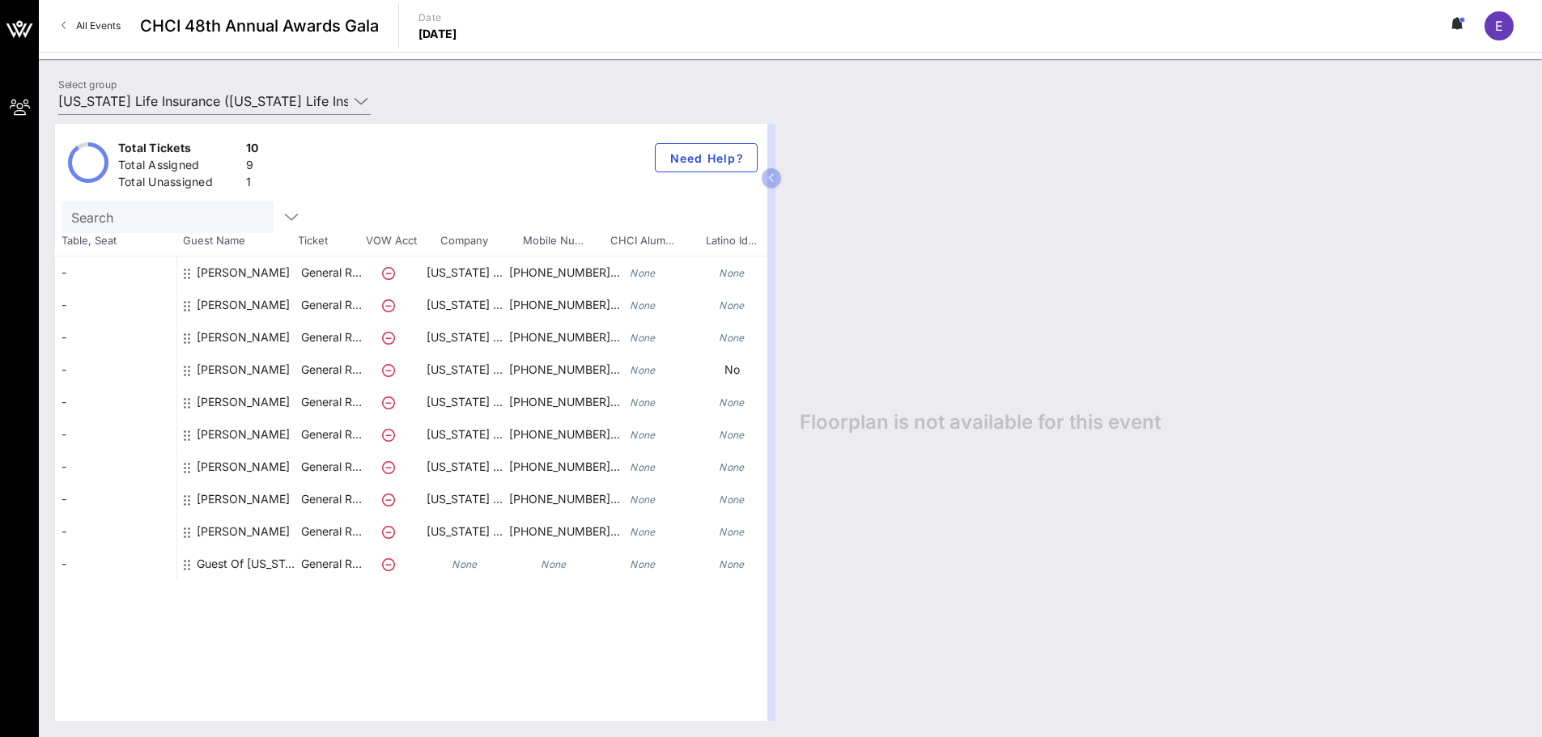
click at [204, 570] on div "Guest Of [US_STATE] Life Insurance" at bounding box center [248, 564] width 102 height 32
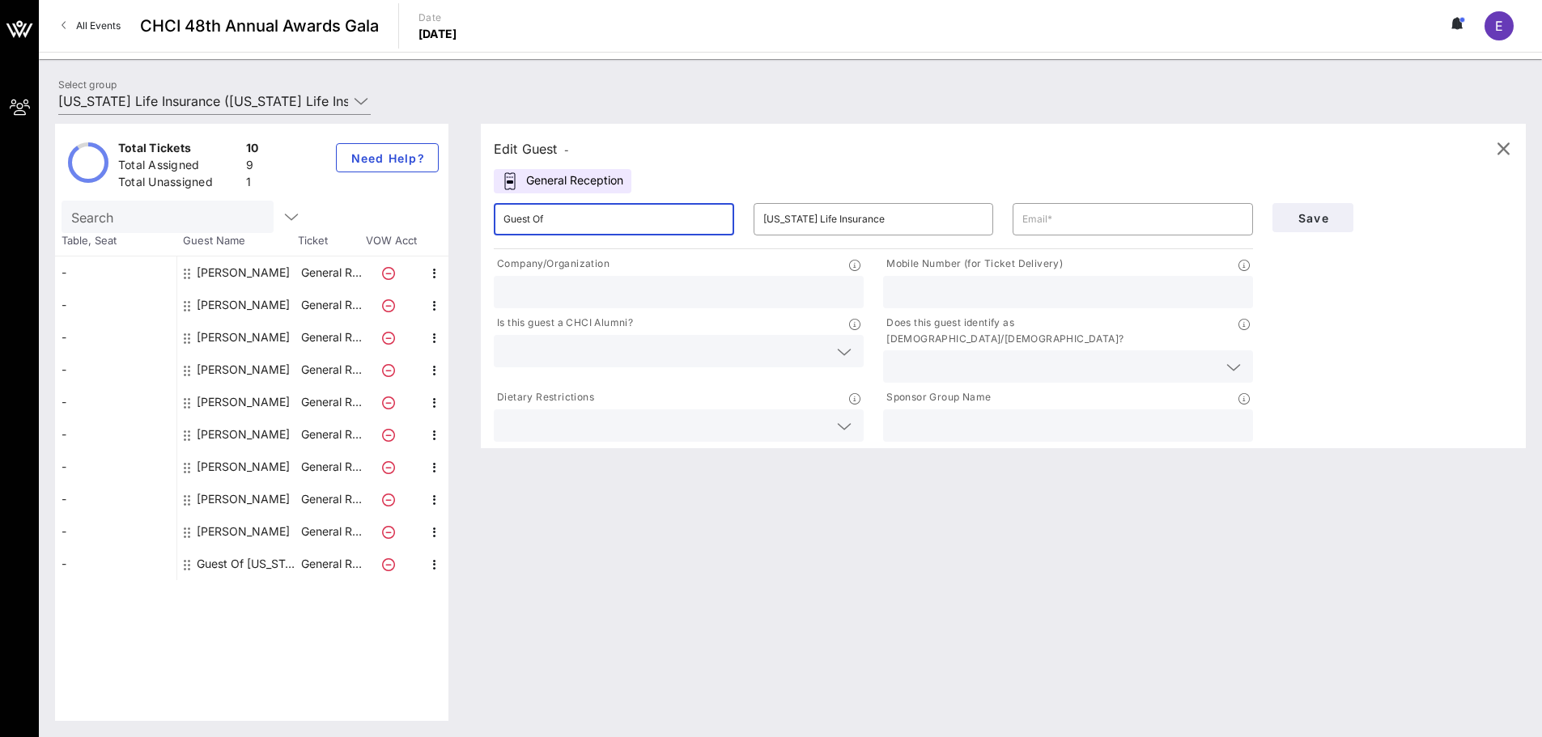
drag, startPoint x: 501, startPoint y: 203, endPoint x: 412, endPoint y: 196, distance: 89.3
click at [412, 196] on div "Total Tickets 10 Total Assigned 9 Total Unassigned 1 Need Help? Search Table, S…" at bounding box center [790, 422] width 1470 height 597
paste input "[PERSON_NAME]"
type input "[PERSON_NAME]"
click at [841, 223] on input "[US_STATE] Life Insurance" at bounding box center [873, 219] width 221 height 26
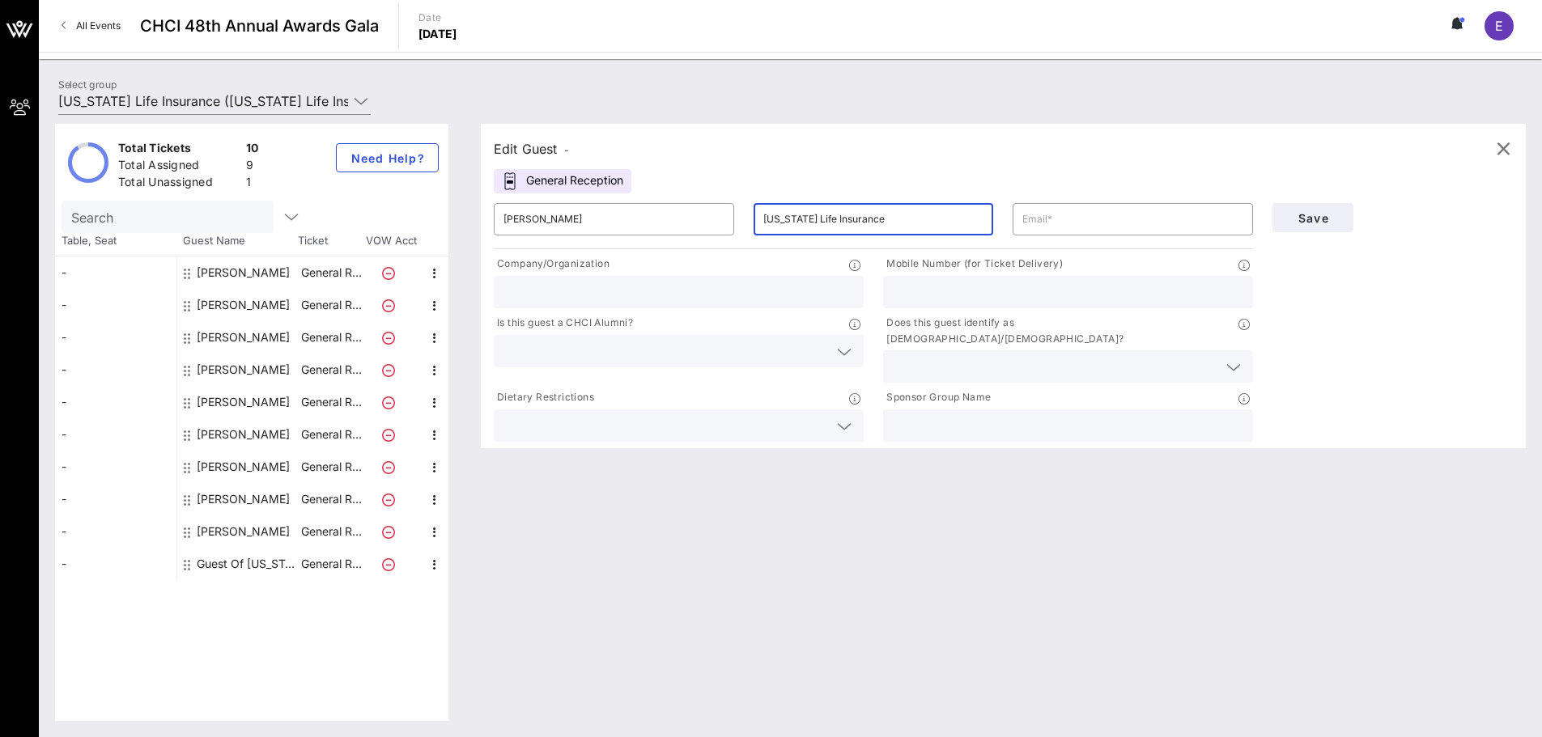
click at [841, 223] on input "[US_STATE] Life Insurance" at bounding box center [873, 219] width 221 height 26
type input "Hill"
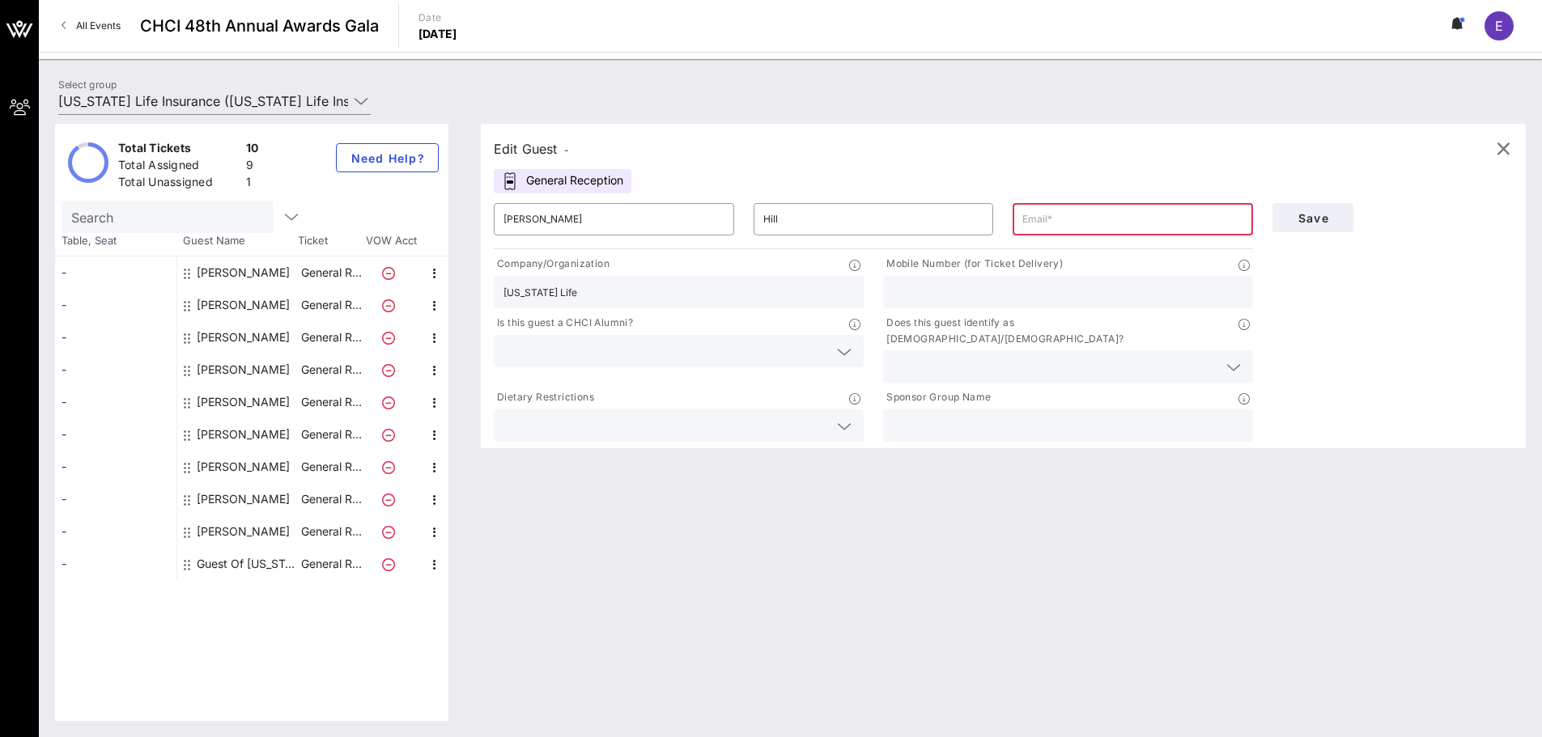
type input "[US_STATE] Life"
click at [1050, 224] on input "text" at bounding box center [1132, 219] width 221 height 26
click at [1086, 218] on input "text" at bounding box center [1132, 219] width 221 height 26
paste input "[EMAIL_ADDRESS][DOMAIN_NAME]"
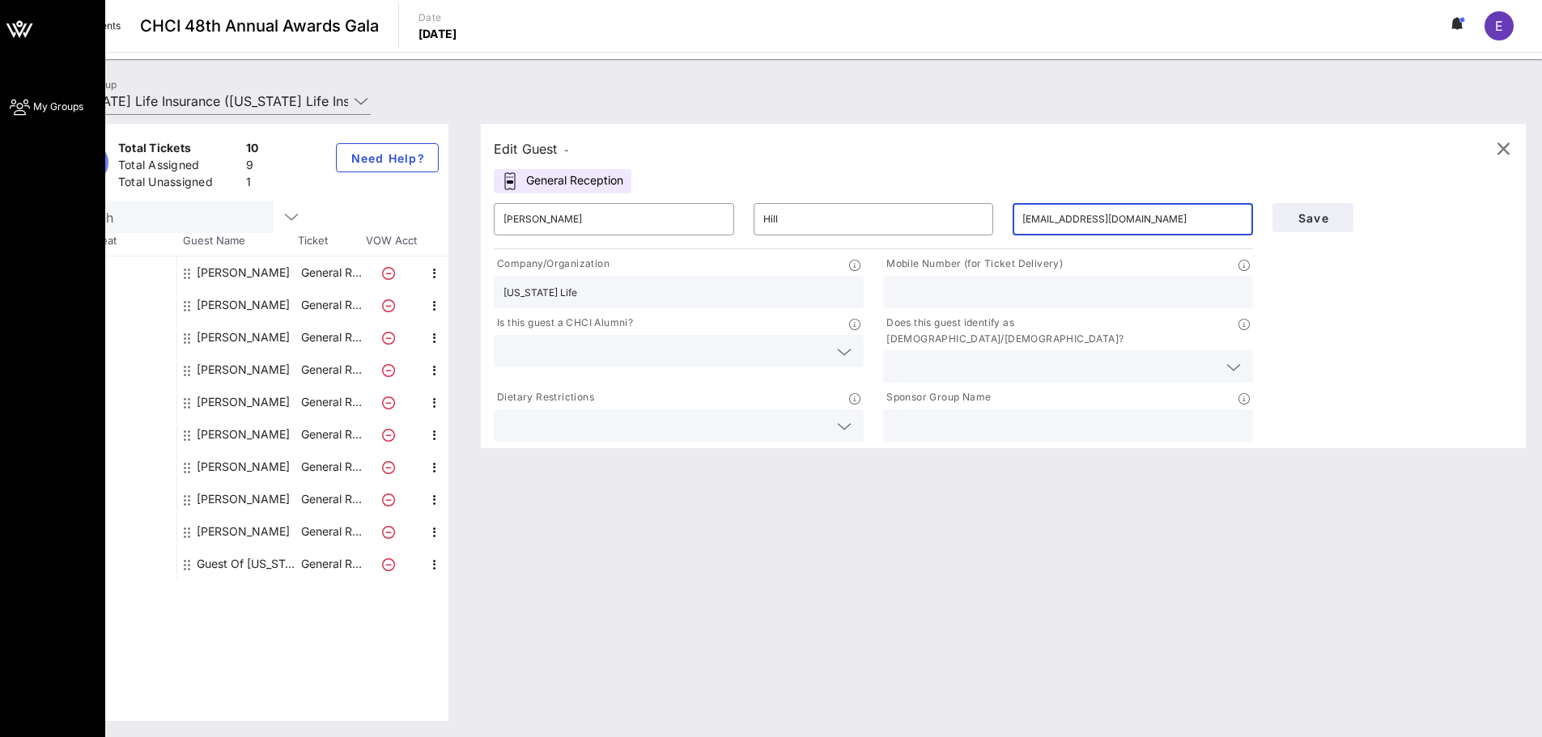
type input "[EMAIL_ADDRESS][DOMAIN_NAME]"
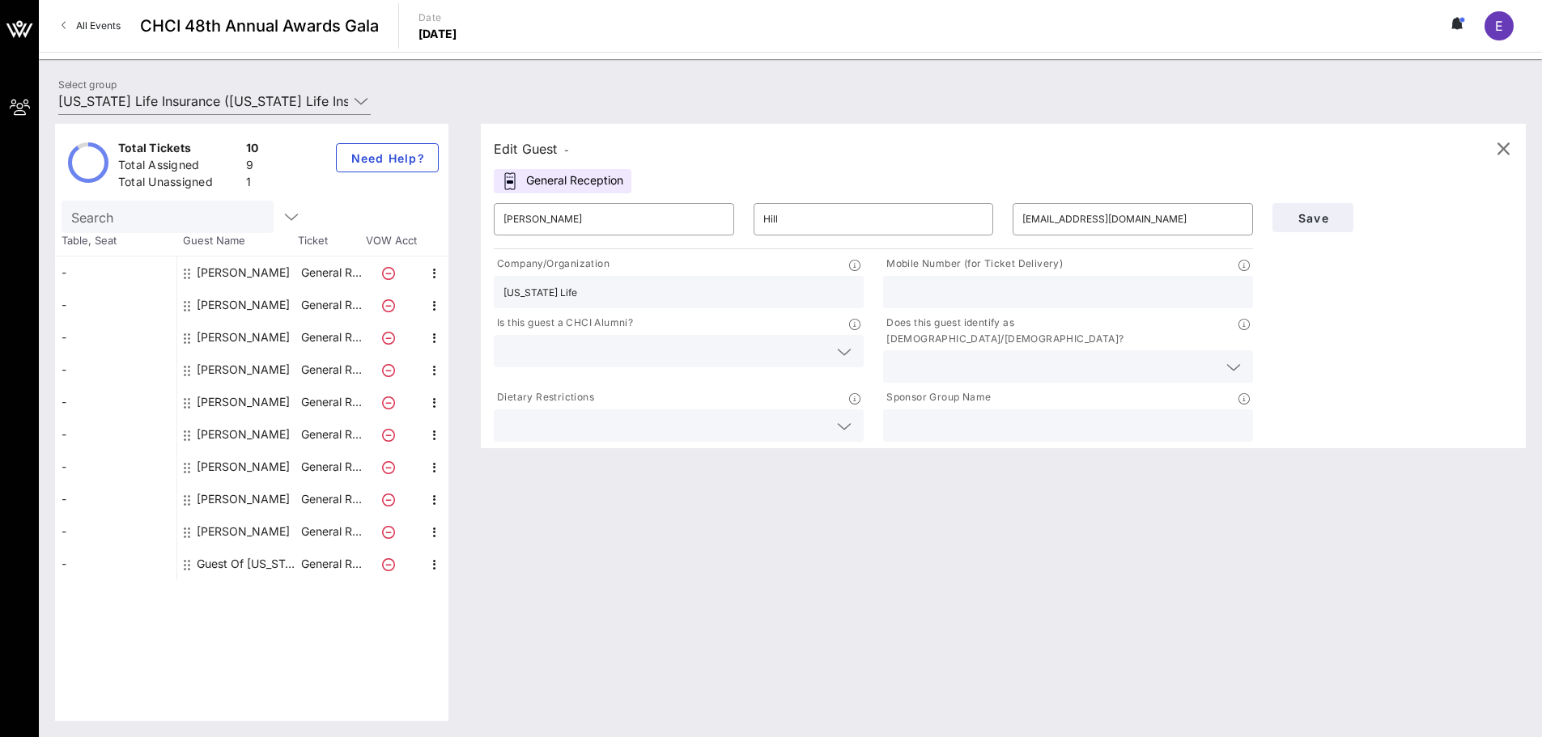
click at [1007, 295] on input "text" at bounding box center [1068, 292] width 350 height 21
paste input "[PHONE_NUMBER]"
type input "[PHONE_NUMBER]"
click at [1299, 219] on span "Save" at bounding box center [1312, 218] width 55 height 14
